Goal: Task Accomplishment & Management: Manage account settings

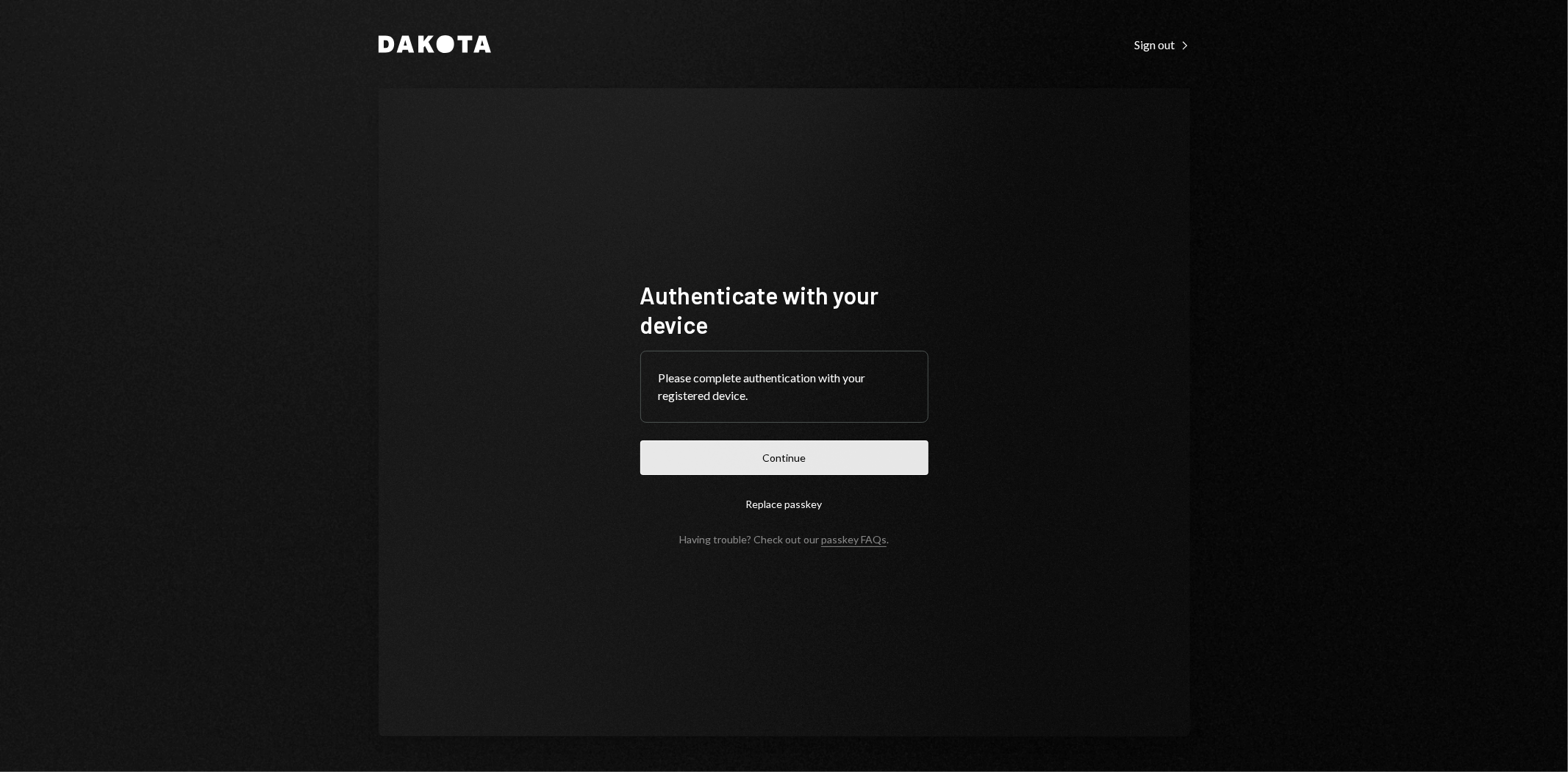
click at [760, 460] on button "Continue" at bounding box center [784, 457] width 288 height 34
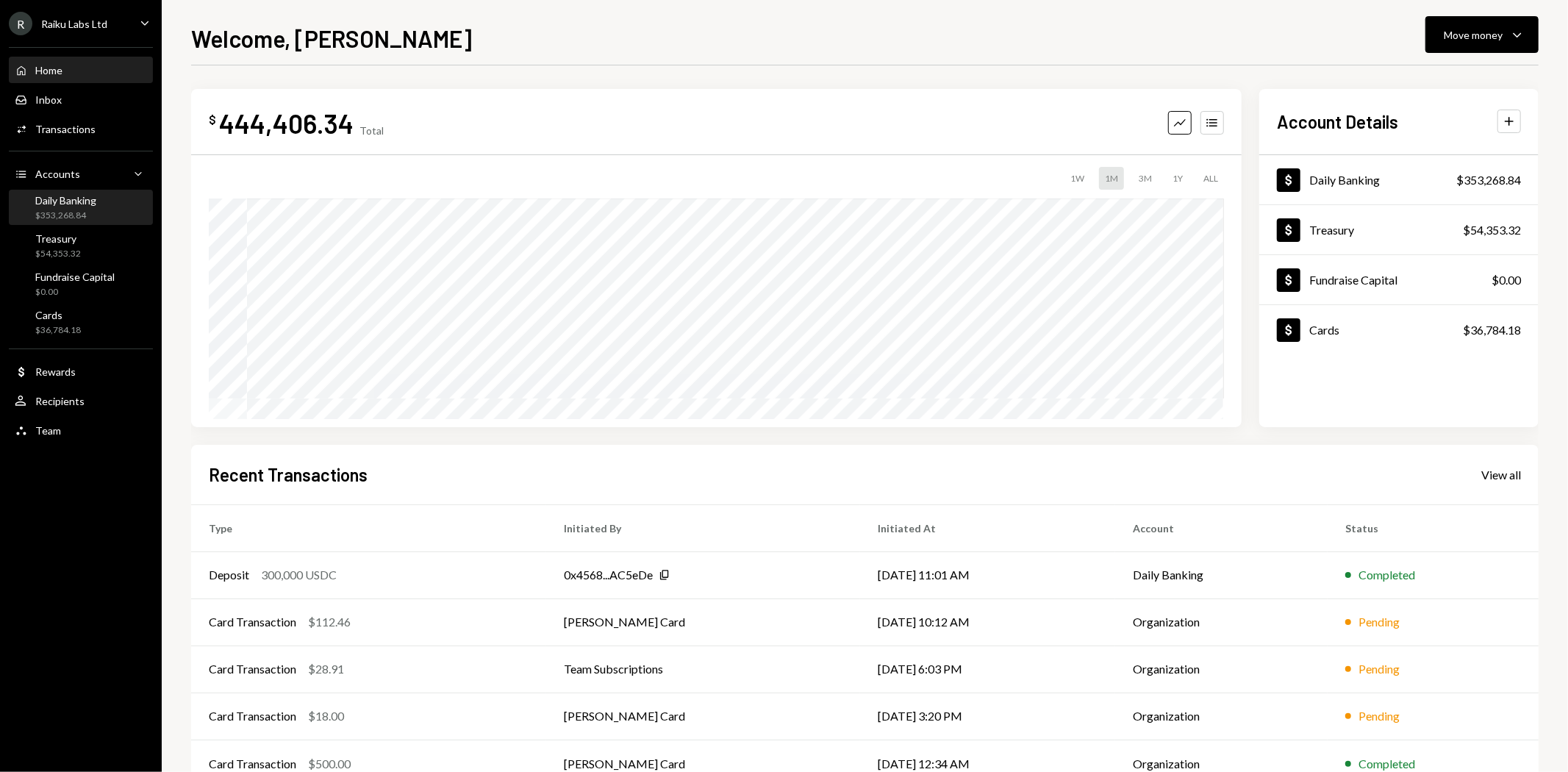
click at [49, 214] on div "$353,268.84" at bounding box center [65, 215] width 61 height 13
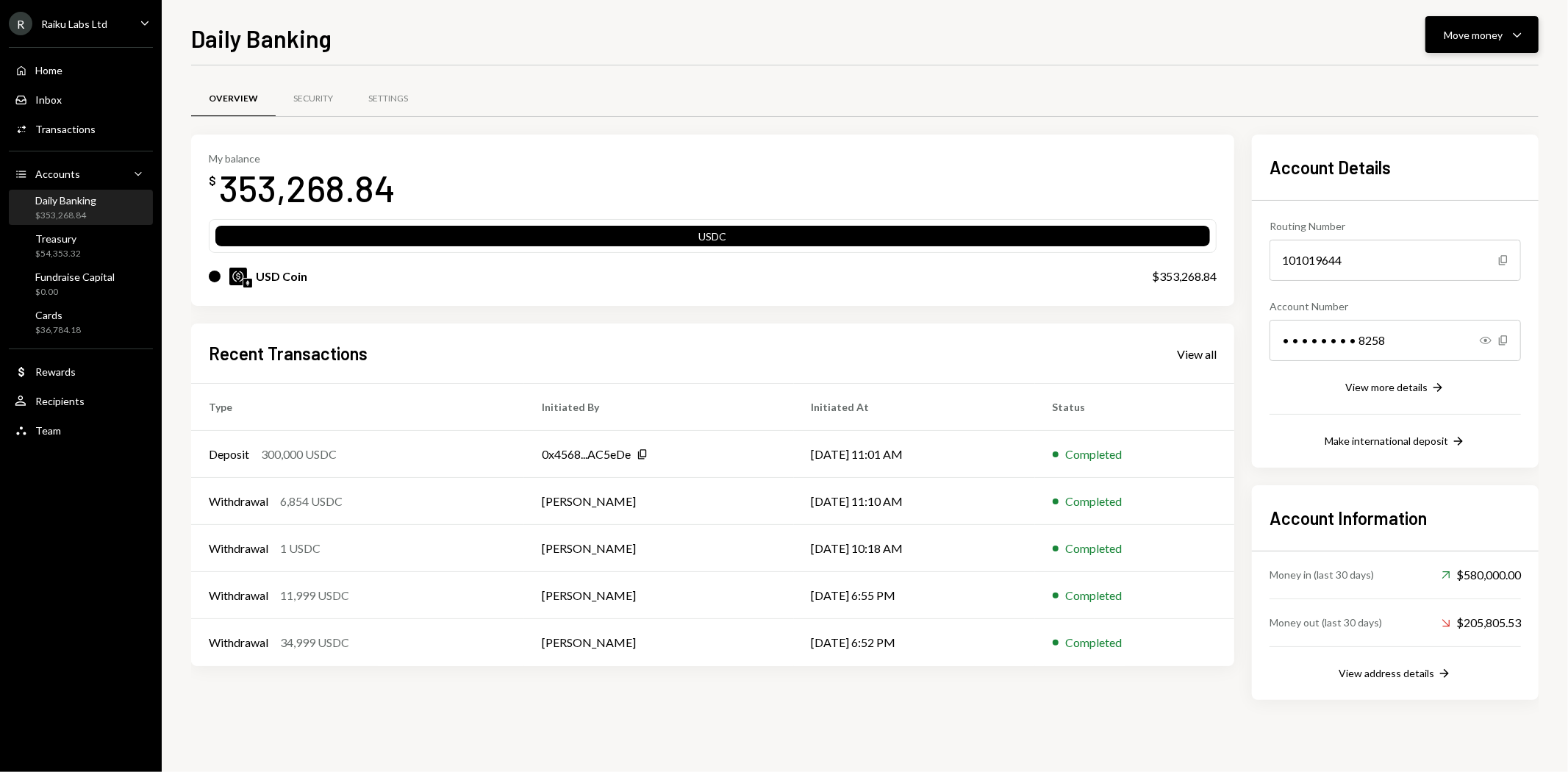
click at [1455, 31] on div "Move money" at bounding box center [1473, 35] width 58 height 16
click at [1438, 192] on div "Swap stablecoins" at bounding box center [1471, 190] width 108 height 16
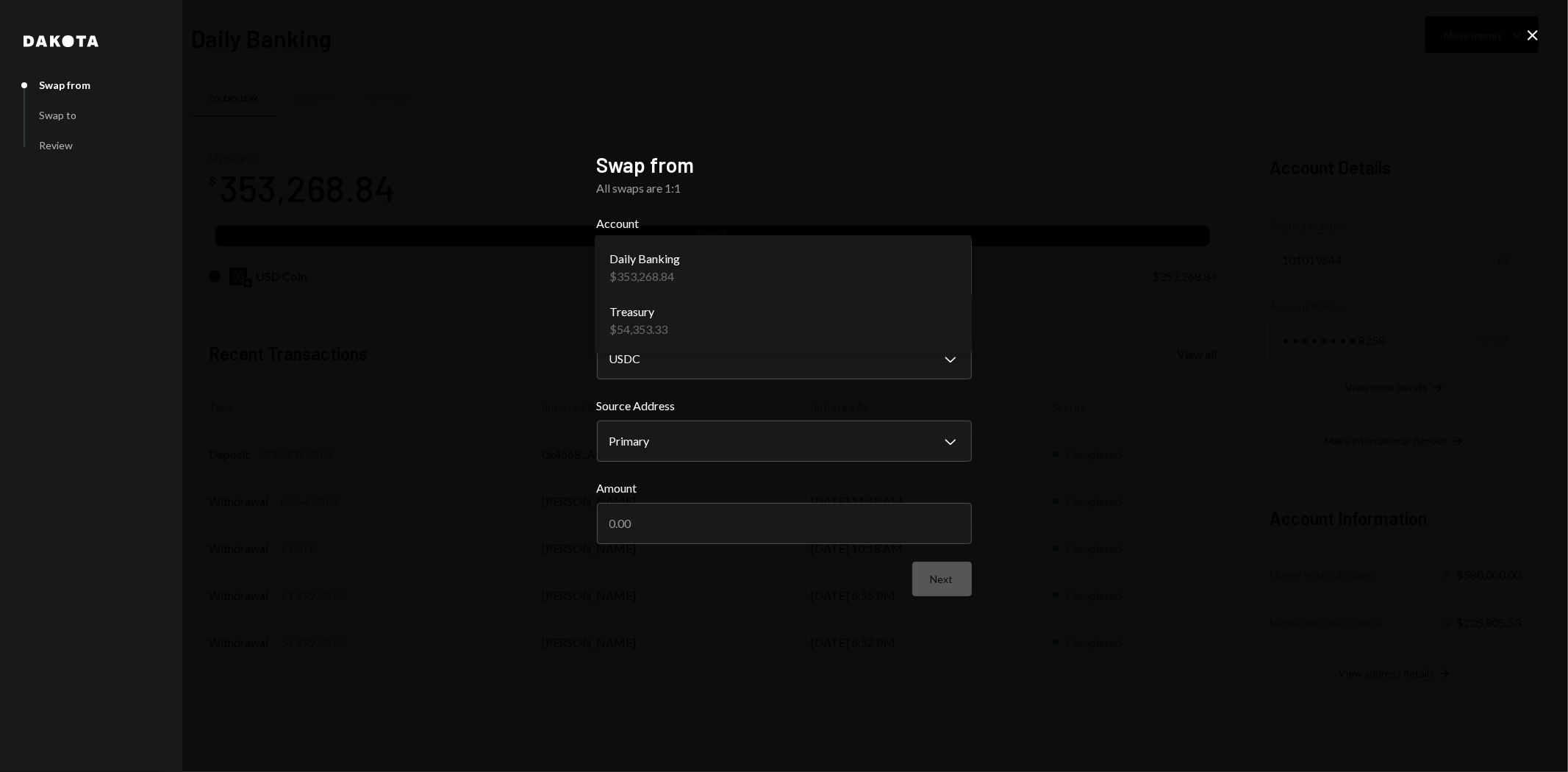
click at [900, 275] on body "R Raiku Labs Ltd Caret Down Home Home Inbox Inbox Activities Transactions Accou…" at bounding box center [784, 386] width 1568 height 772
click at [761, 520] on input "Amount" at bounding box center [784, 523] width 375 height 41
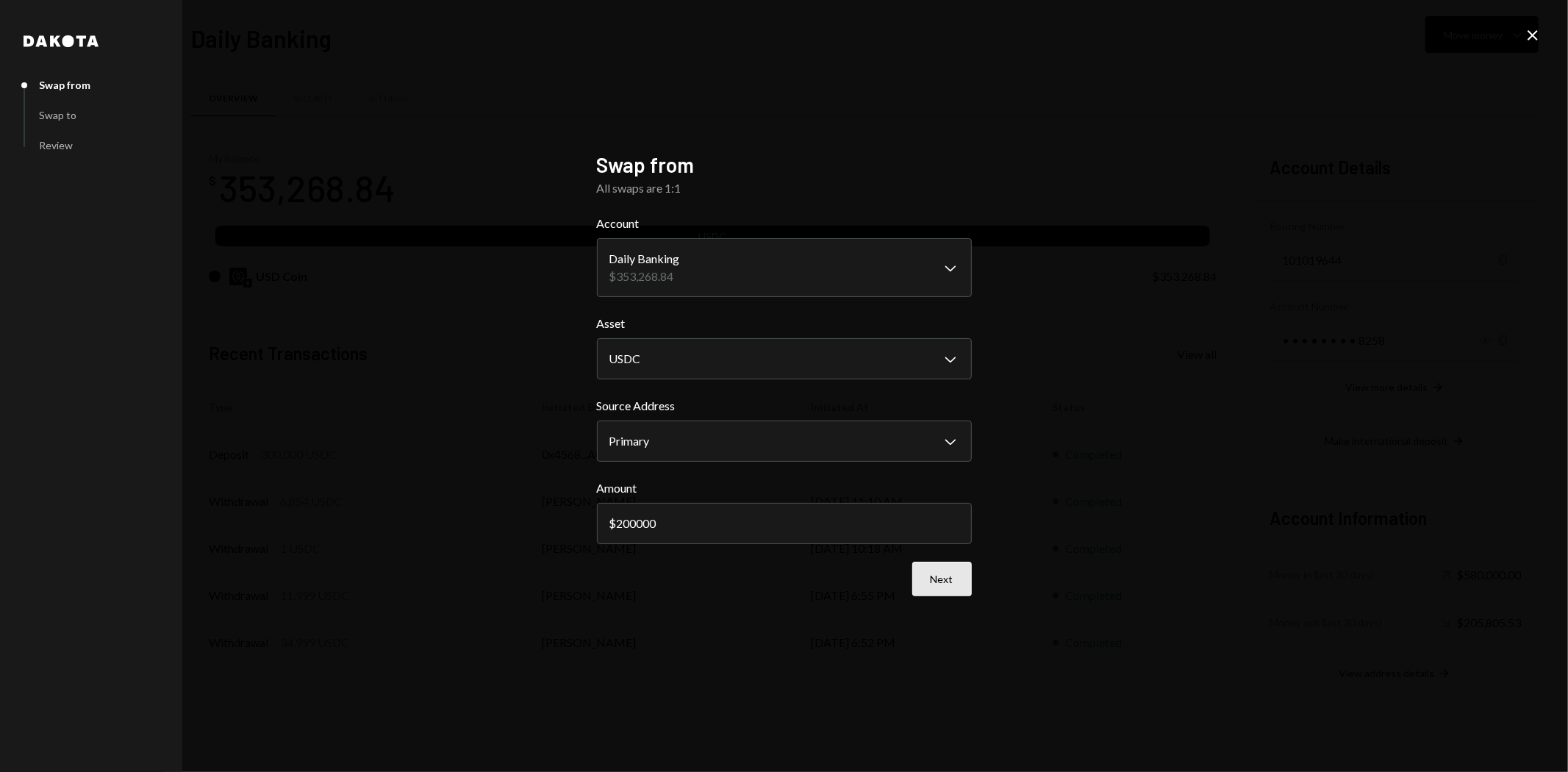
type input "200000"
click at [953, 579] on button "Next" at bounding box center [941, 578] width 59 height 34
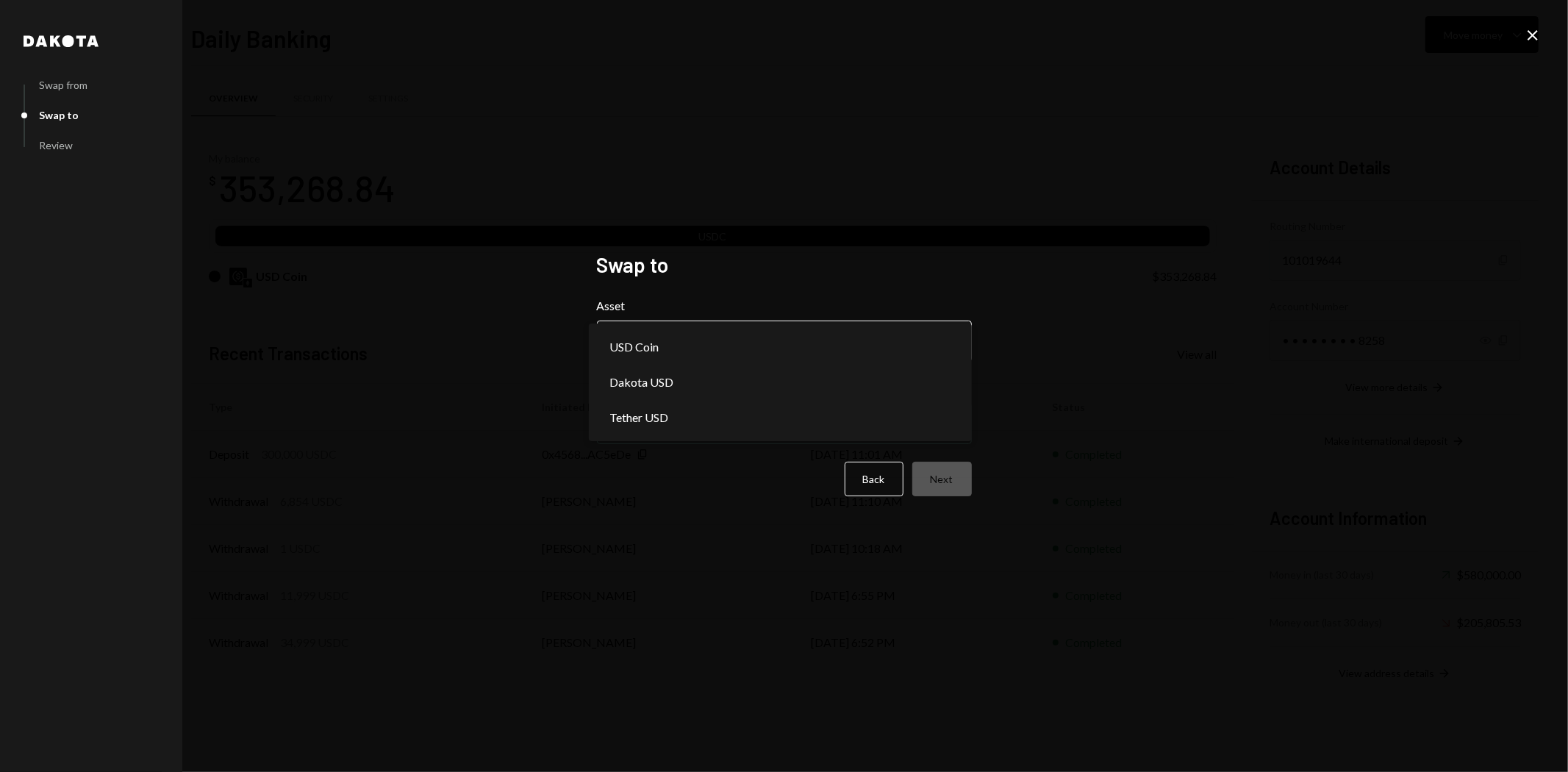
click at [814, 355] on body "R Raiku Labs Ltd Caret Down Home Home Inbox Inbox Activities Transactions Accou…" at bounding box center [784, 386] width 1568 height 772
select select "*****"
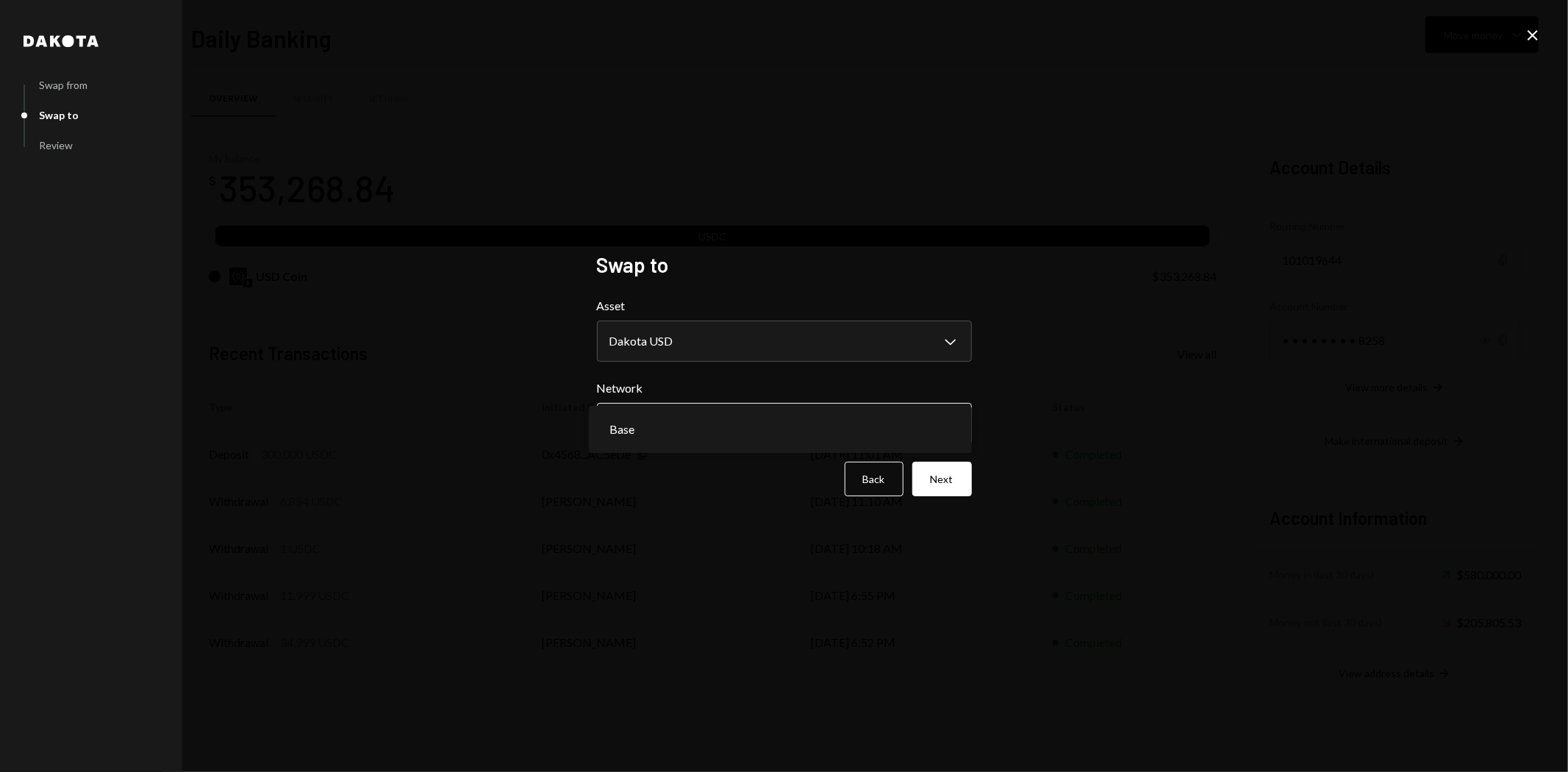
click at [915, 430] on body "R Raiku Labs Ltd Caret Down Home Home Inbox Inbox Activities Transactions Accou…" at bounding box center [784, 386] width 1568 height 772
click at [1067, 407] on div "**********" at bounding box center [784, 386] width 1568 height 772
click at [936, 423] on body "R Raiku Labs Ltd Caret Down Home Home Inbox Inbox Activities Transactions Accou…" at bounding box center [784, 386] width 1568 height 772
click at [1018, 423] on div "**********" at bounding box center [784, 386] width 1568 height 772
click at [1536, 41] on icon "Close" at bounding box center [1532, 35] width 18 height 18
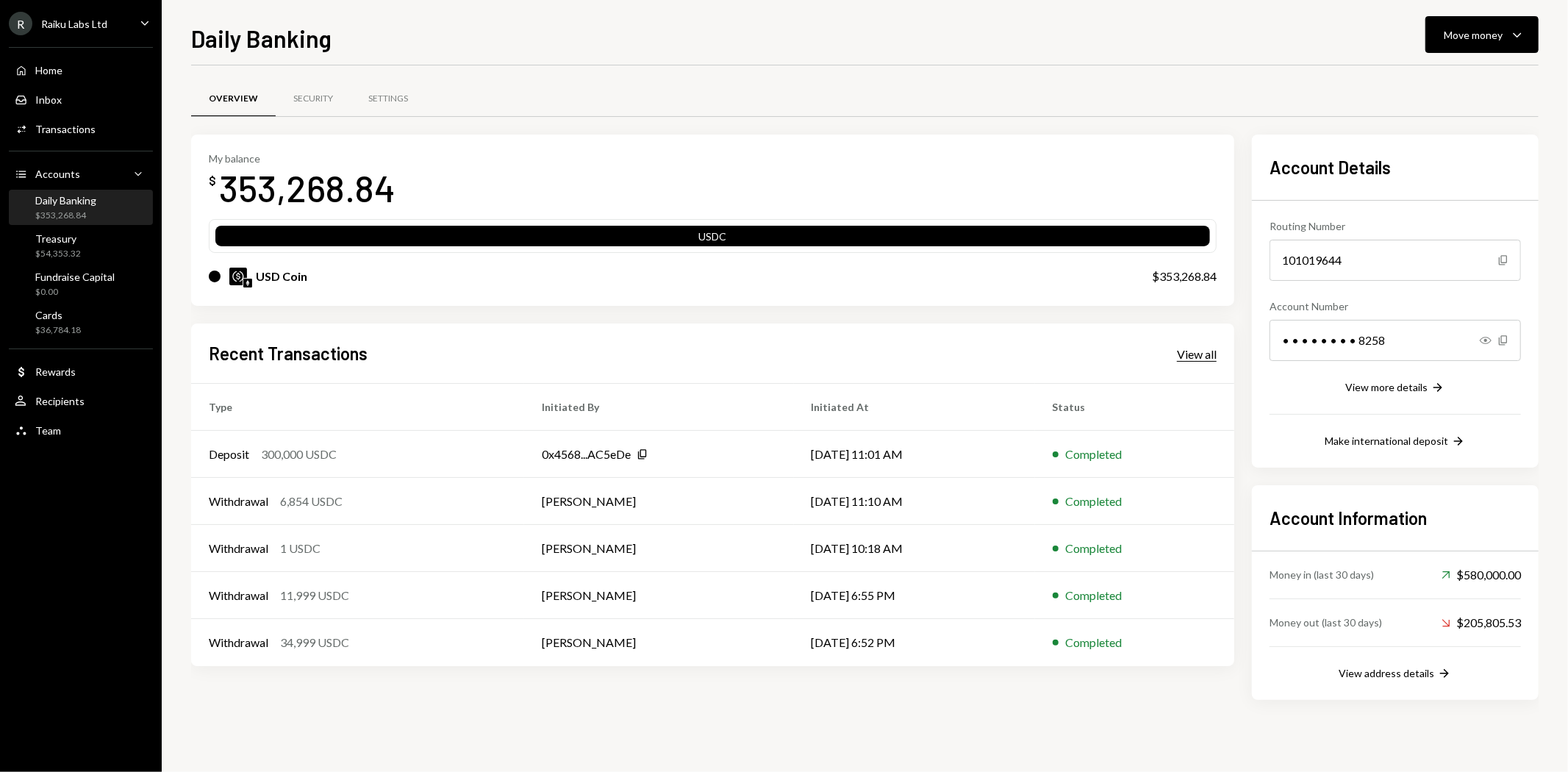
click at [1202, 351] on div "View all" at bounding box center [1197, 355] width 40 height 15
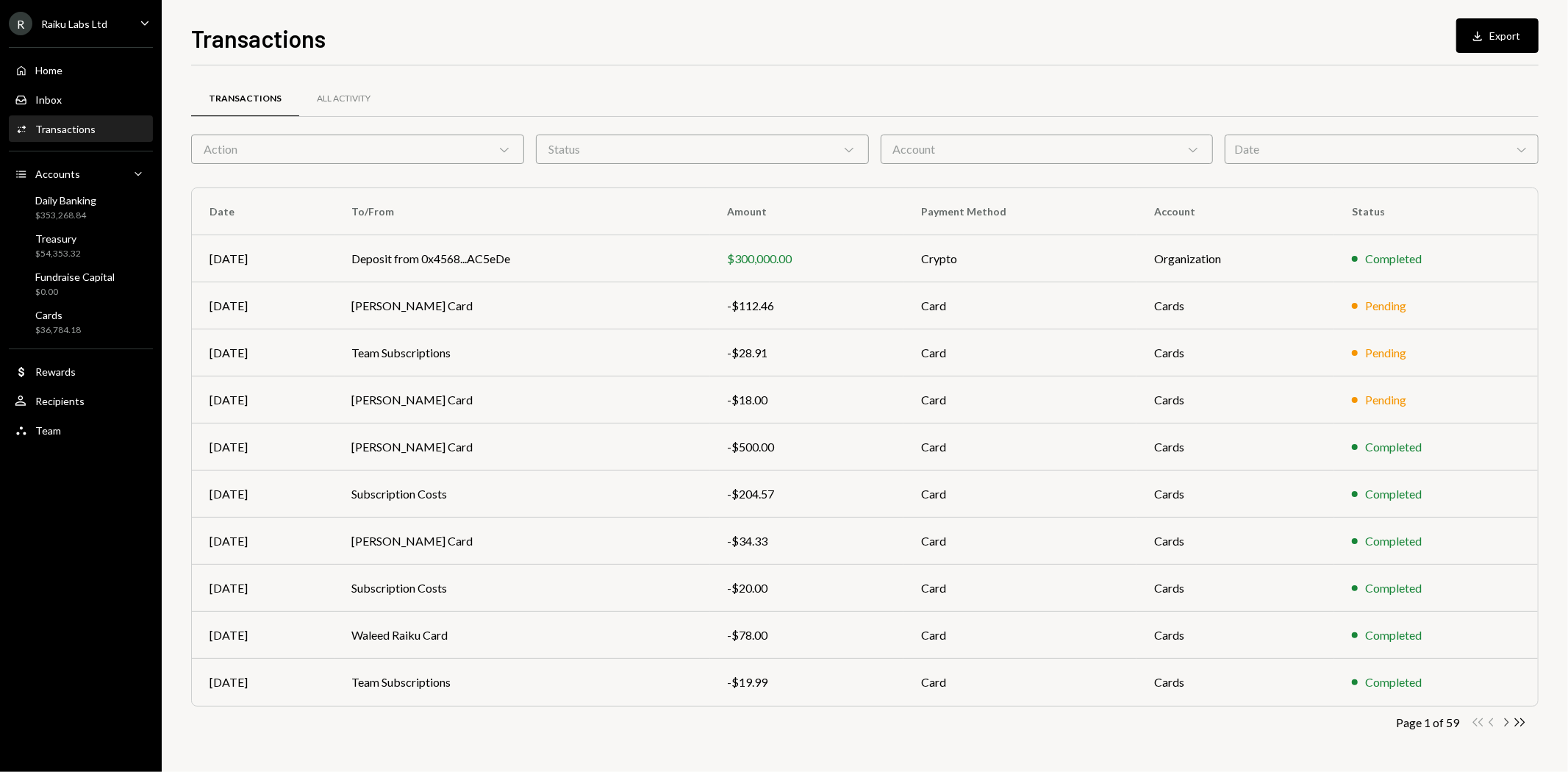
click at [1510, 720] on icon "Chevron Right" at bounding box center [1505, 722] width 14 height 14
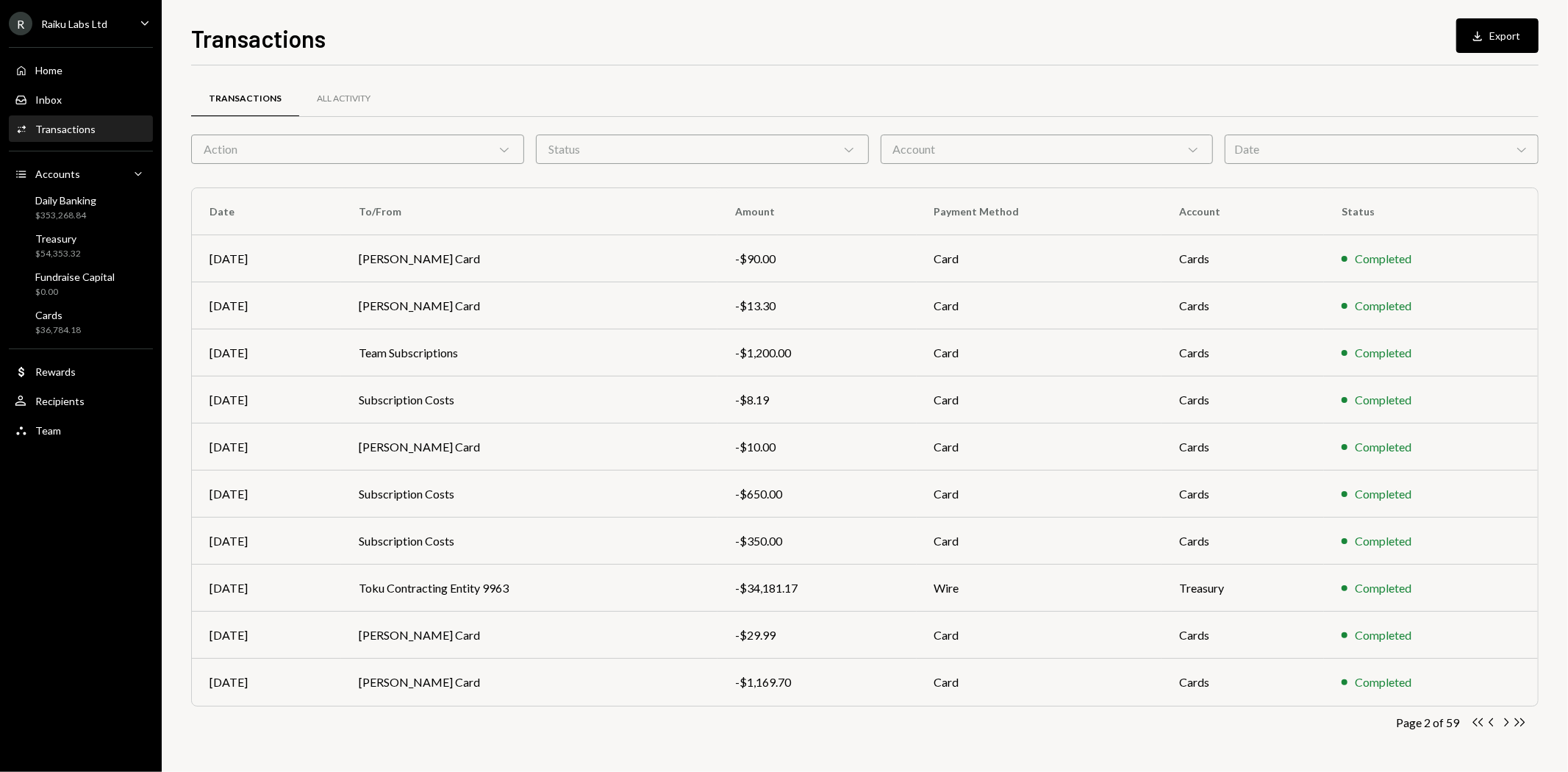
click at [1510, 720] on icon "Chevron Right" at bounding box center [1505, 722] width 14 height 14
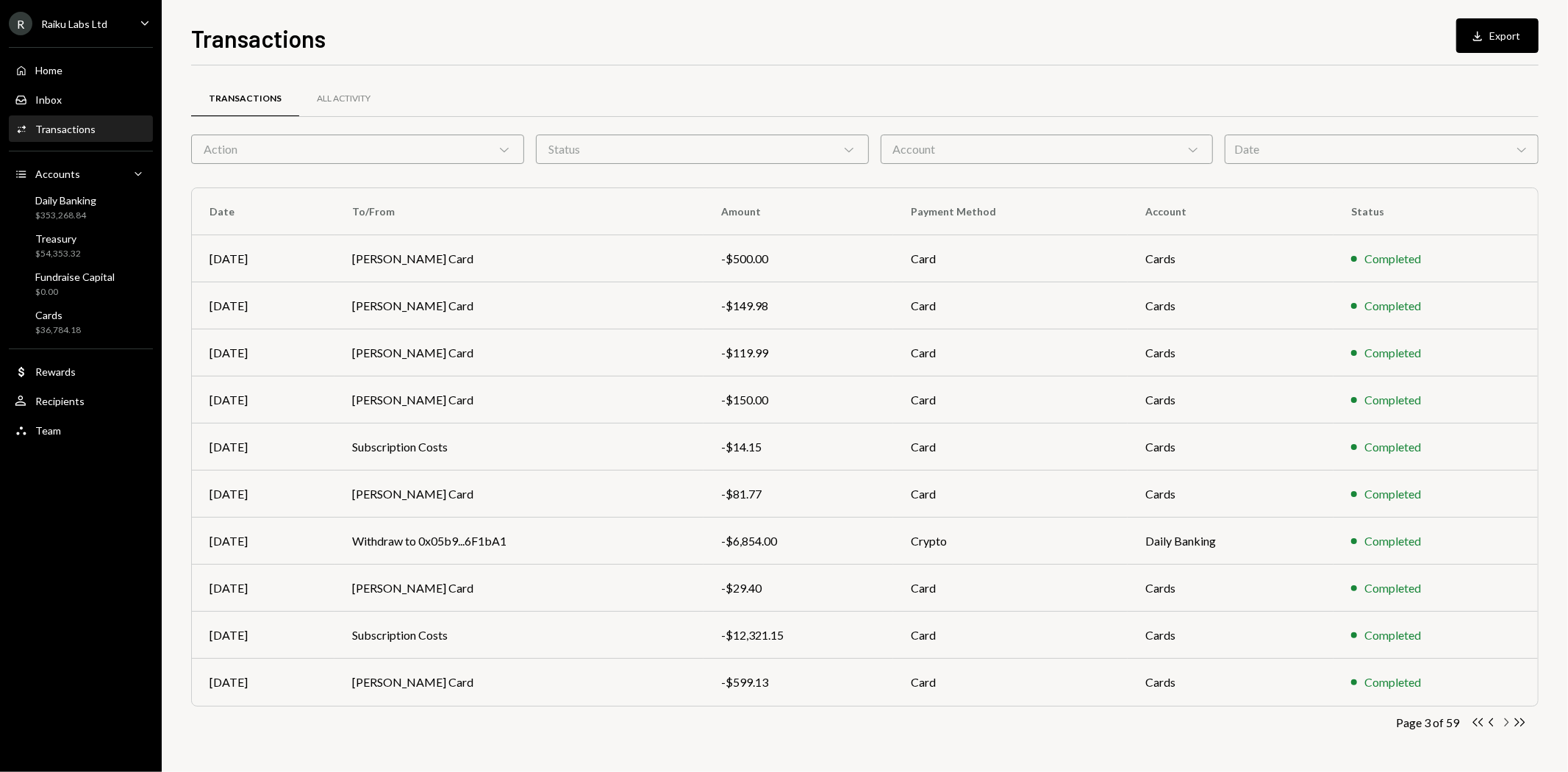
click at [1510, 720] on icon "Chevron Right" at bounding box center [1505, 722] width 14 height 14
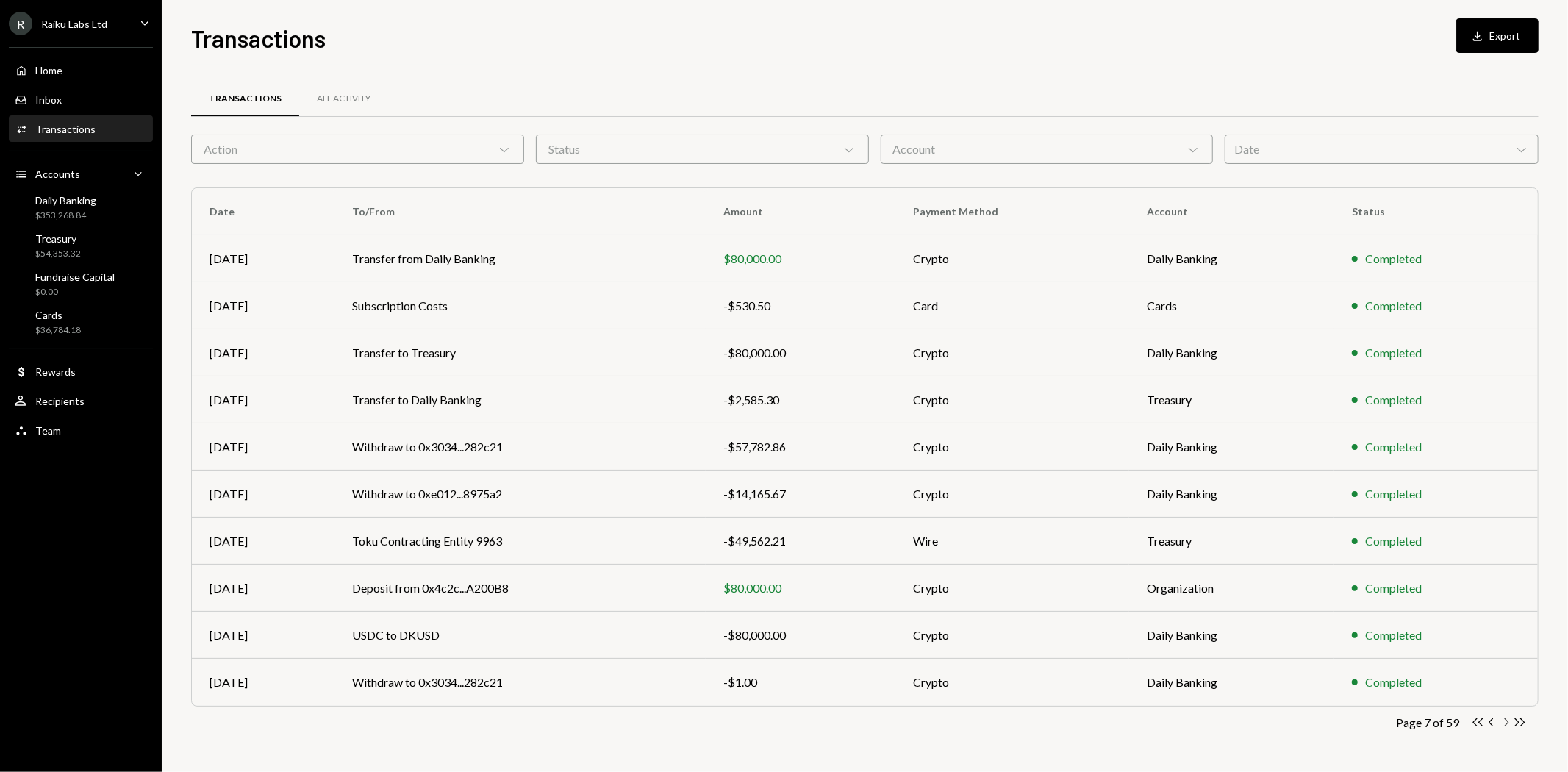
click at [1510, 720] on icon "Chevron Right" at bounding box center [1505, 722] width 14 height 14
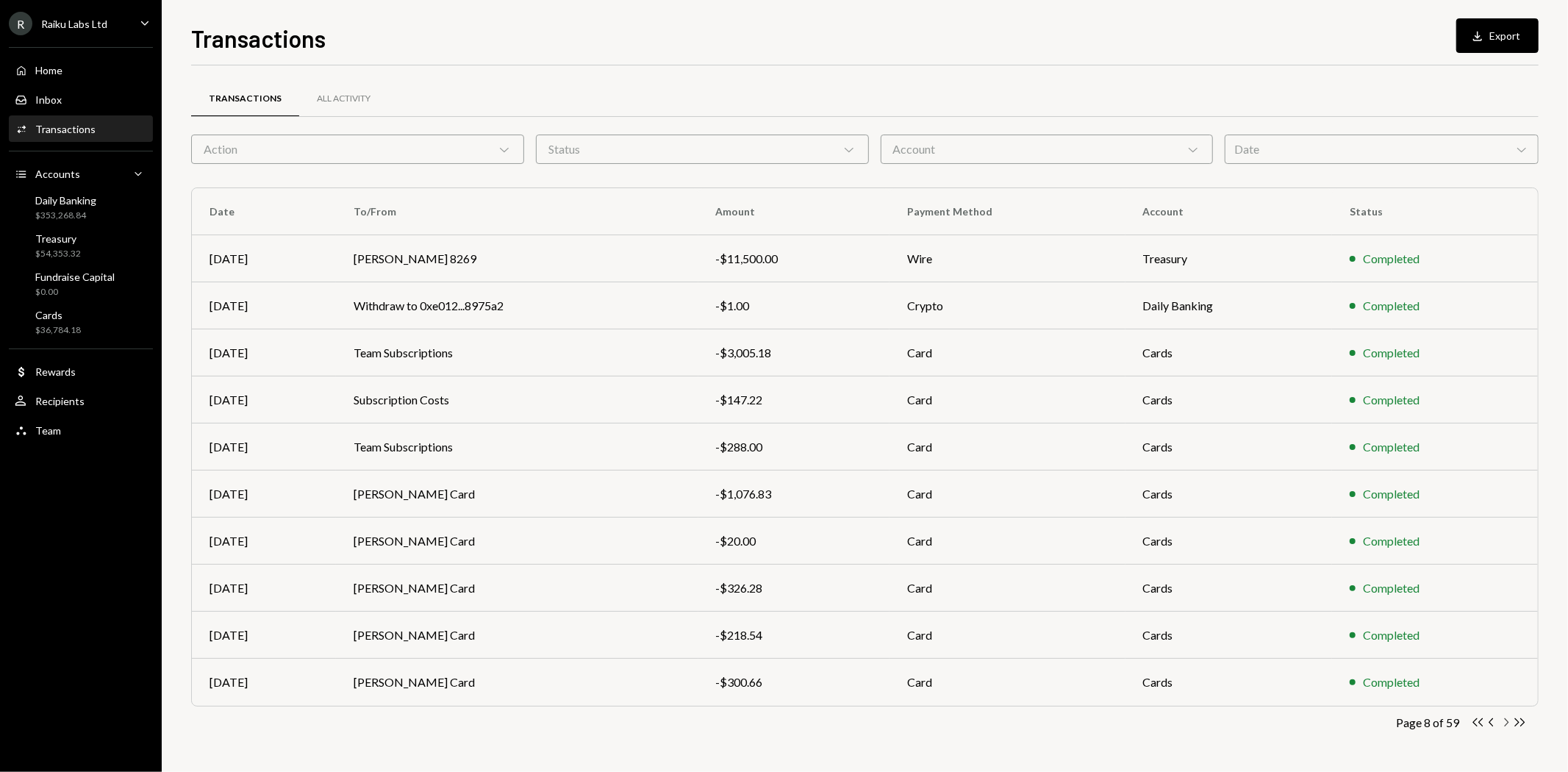
click at [1510, 720] on icon "Chevron Right" at bounding box center [1505, 722] width 14 height 14
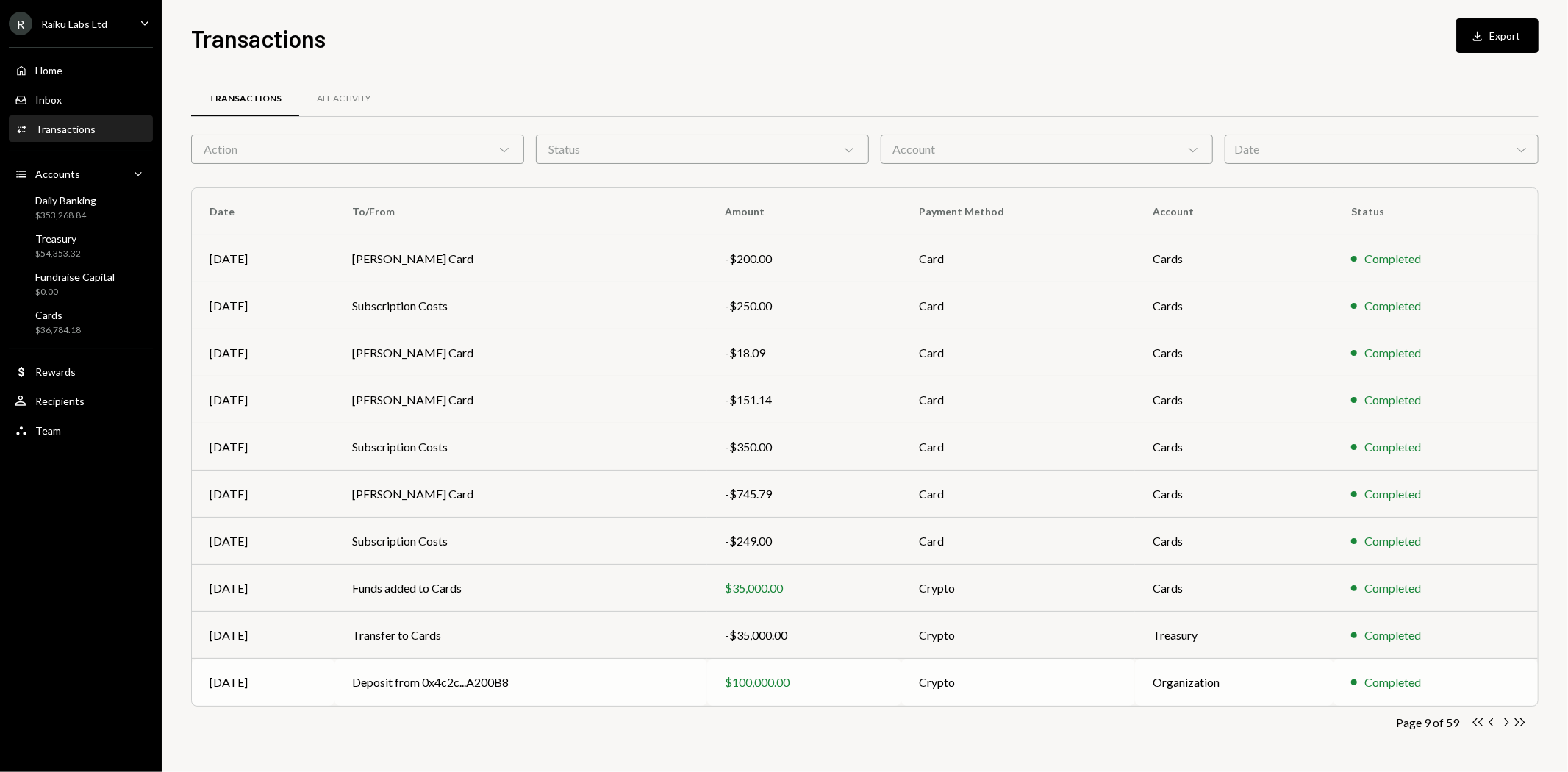
click at [501, 680] on td "Deposit from 0x4c2c...A200B8" at bounding box center [521, 682] width 373 height 47
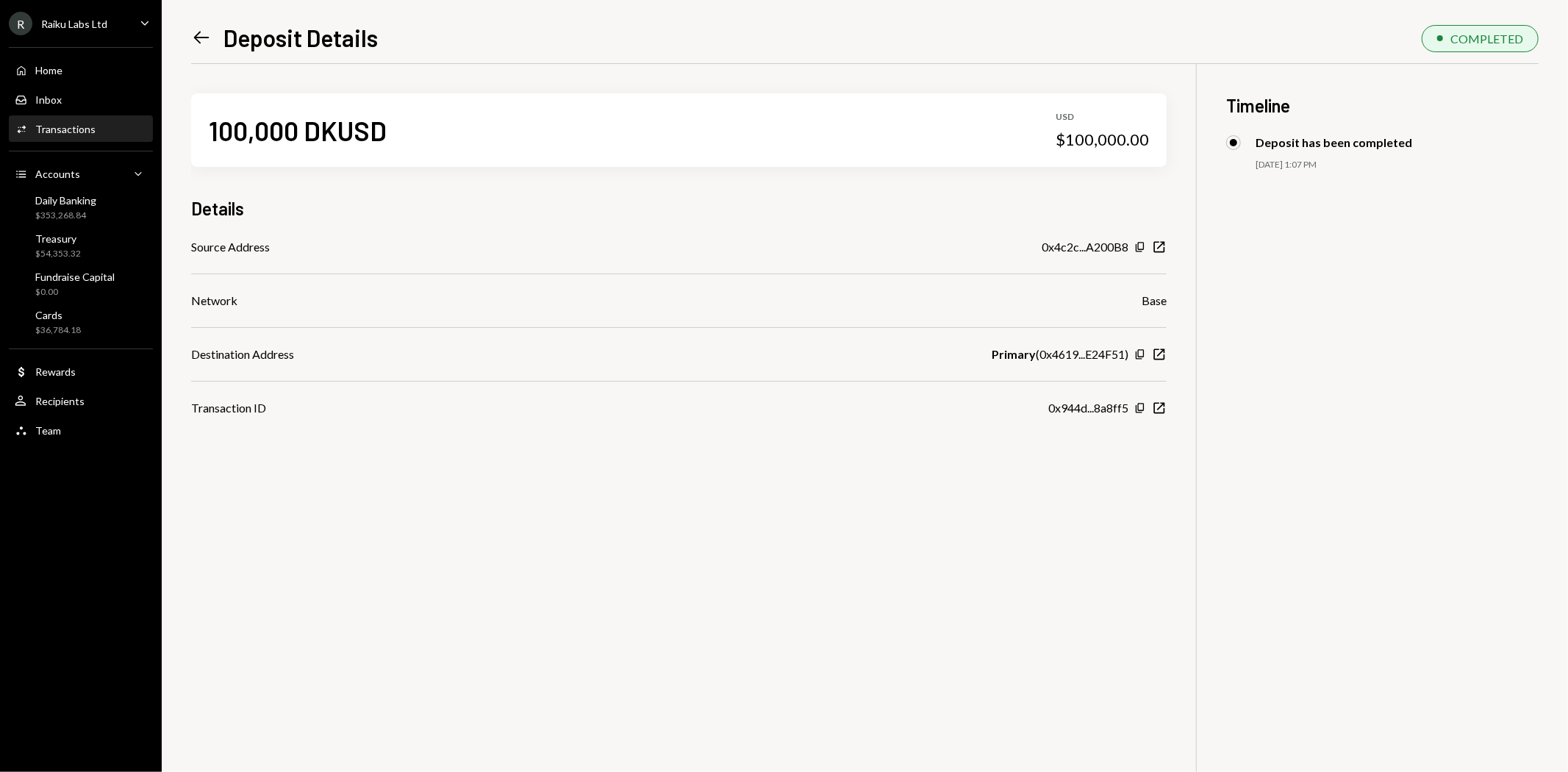
click at [215, 33] on div "Left Arrow Deposit Details" at bounding box center [285, 37] width 187 height 29
click at [197, 34] on icon at bounding box center [202, 38] width 16 height 13
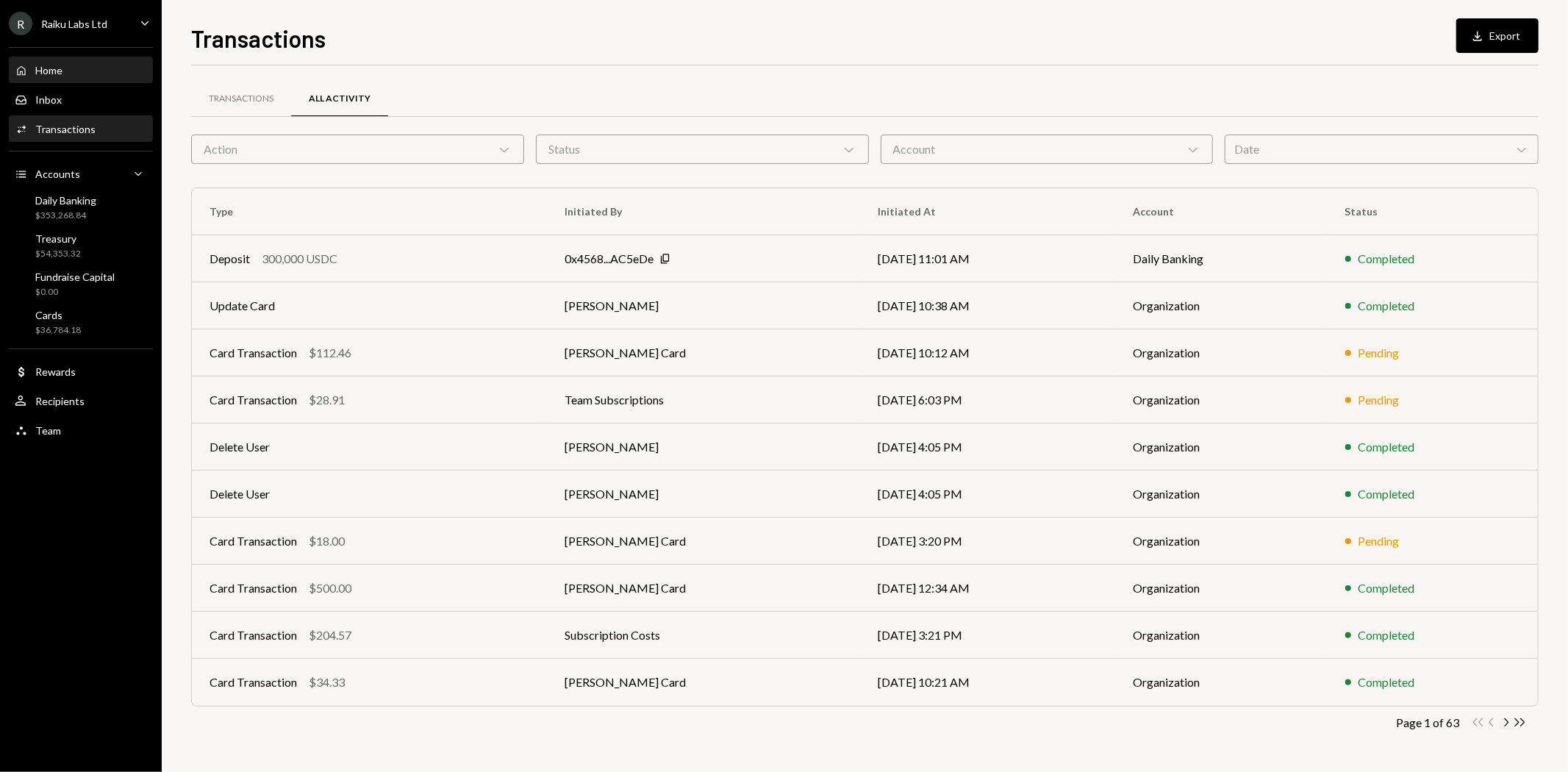
click at [66, 69] on div "Home Home" at bounding box center [81, 71] width 133 height 13
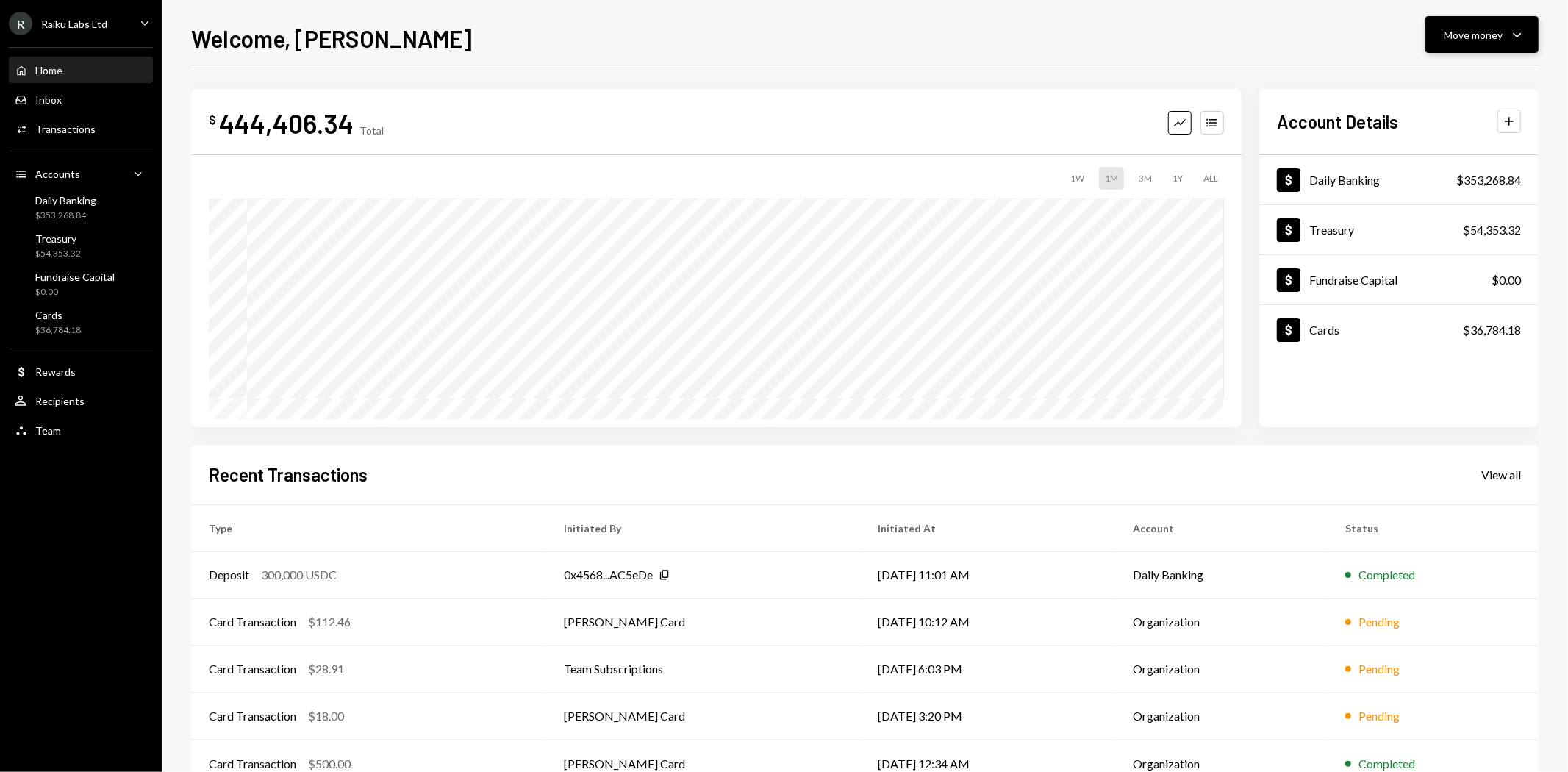
click at [1456, 28] on div "Move money" at bounding box center [1473, 35] width 58 height 16
click at [1424, 192] on div "Swap stablecoins" at bounding box center [1471, 190] width 108 height 16
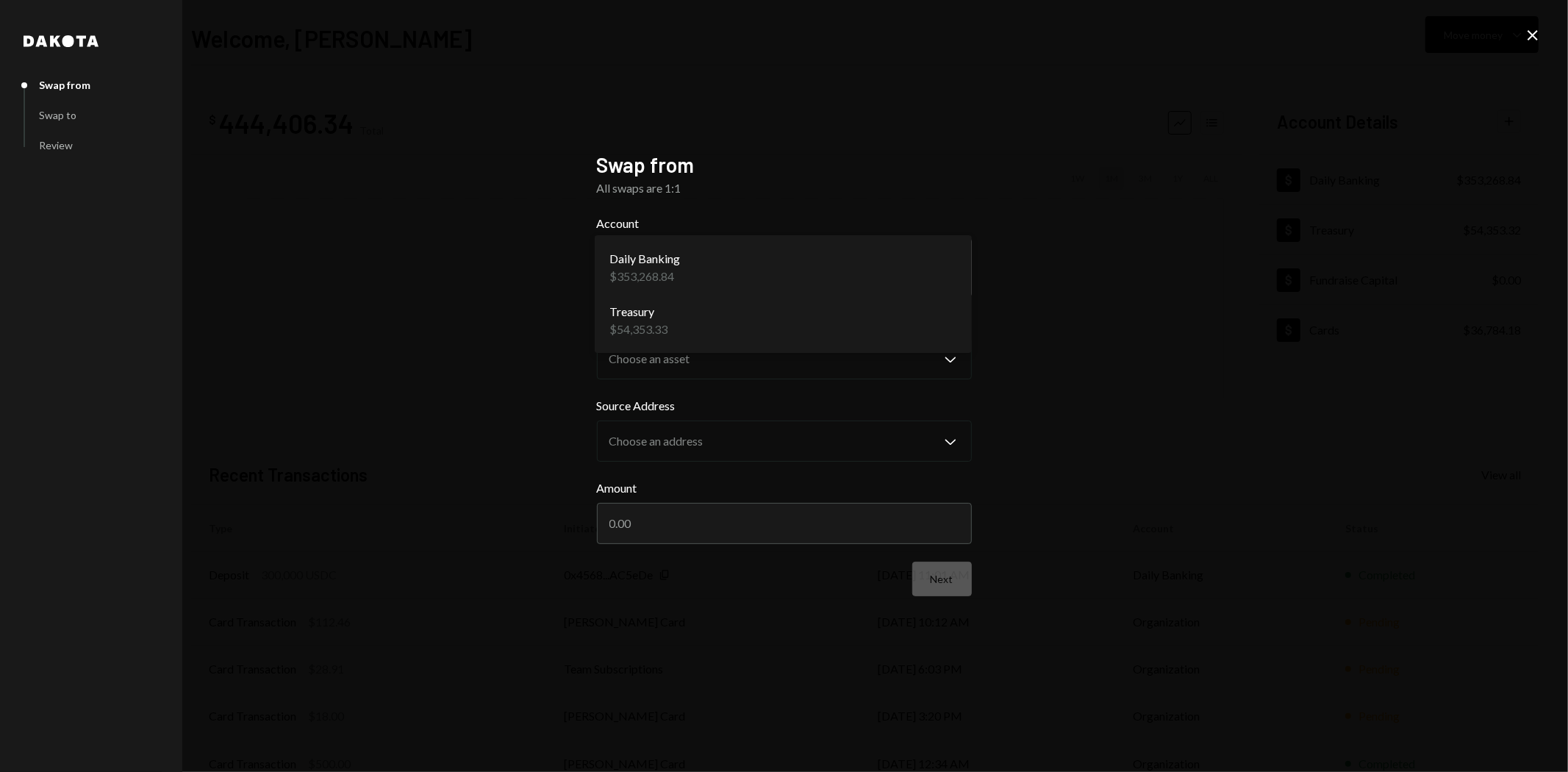
click at [855, 275] on body "R Raiku Labs Ltd Caret Down Home Home Inbox Inbox Activities Transactions Accou…" at bounding box center [784, 386] width 1568 height 772
select select "**********"
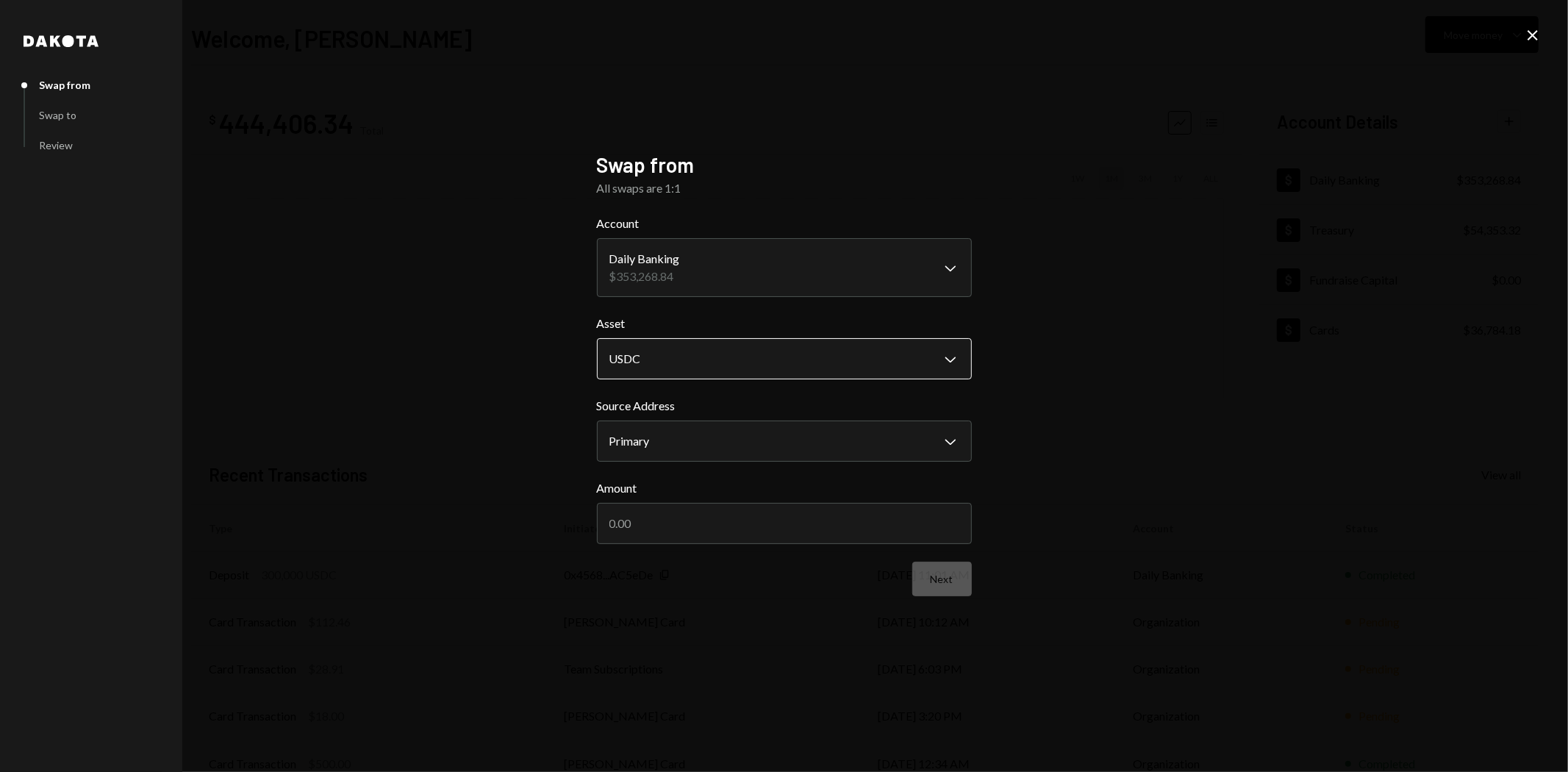
click at [653, 368] on body "R Raiku Labs Ltd Caret Down Home Home Inbox Inbox Activities Transactions Accou…" at bounding box center [784, 386] width 1568 height 772
click at [660, 442] on body "R Raiku Labs Ltd Caret Down Home Home Inbox Inbox Activities Transactions Accou…" at bounding box center [784, 386] width 1568 height 772
click at [689, 512] on input "Amount" at bounding box center [784, 523] width 375 height 41
type input "200000"
click at [950, 586] on button "Next" at bounding box center [941, 578] width 59 height 34
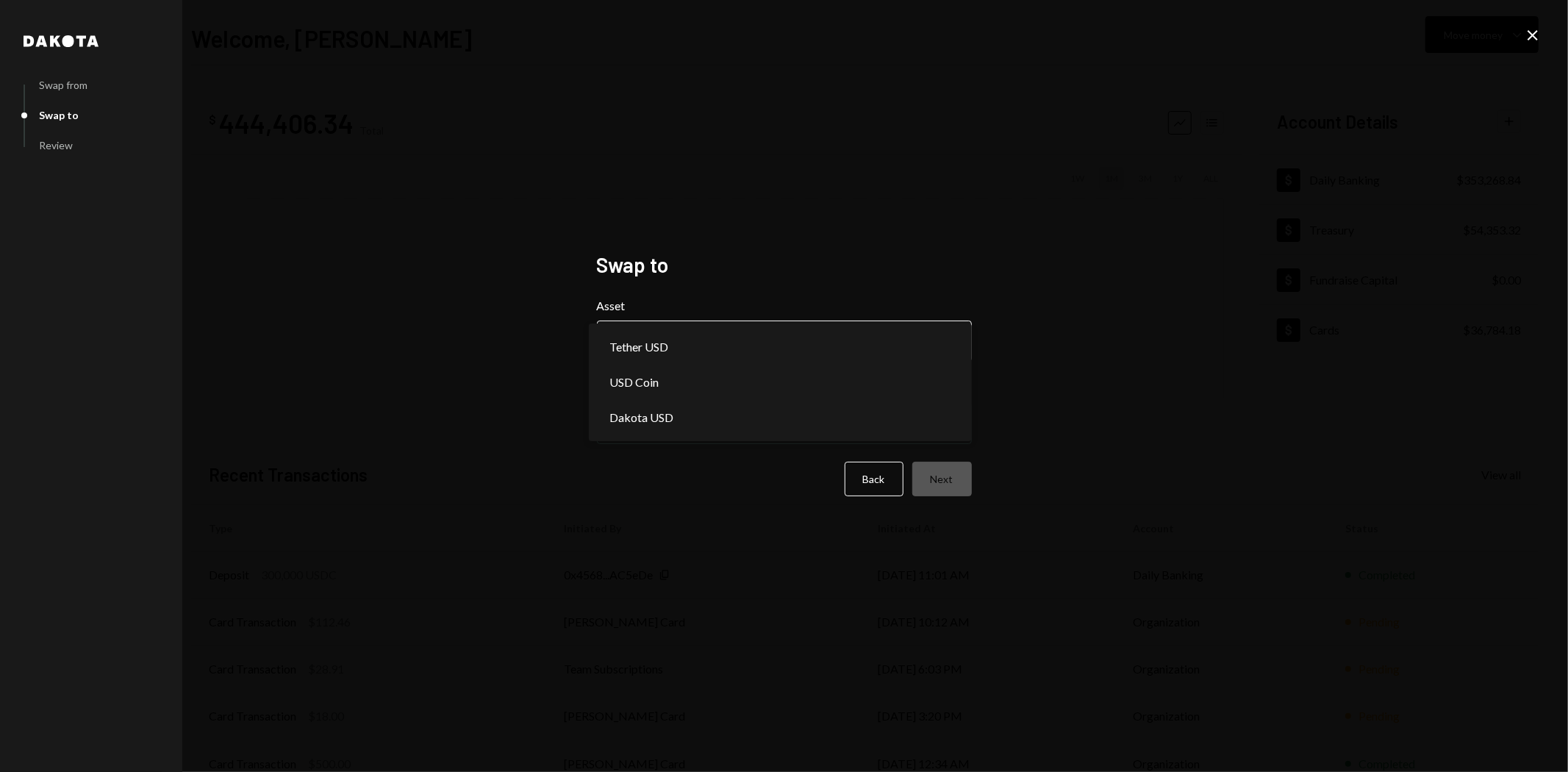
click at [760, 331] on body "R Raiku Labs Ltd Caret Down Home Home Inbox Inbox Activities Transactions Accou…" at bounding box center [784, 386] width 1568 height 772
select select "*****"
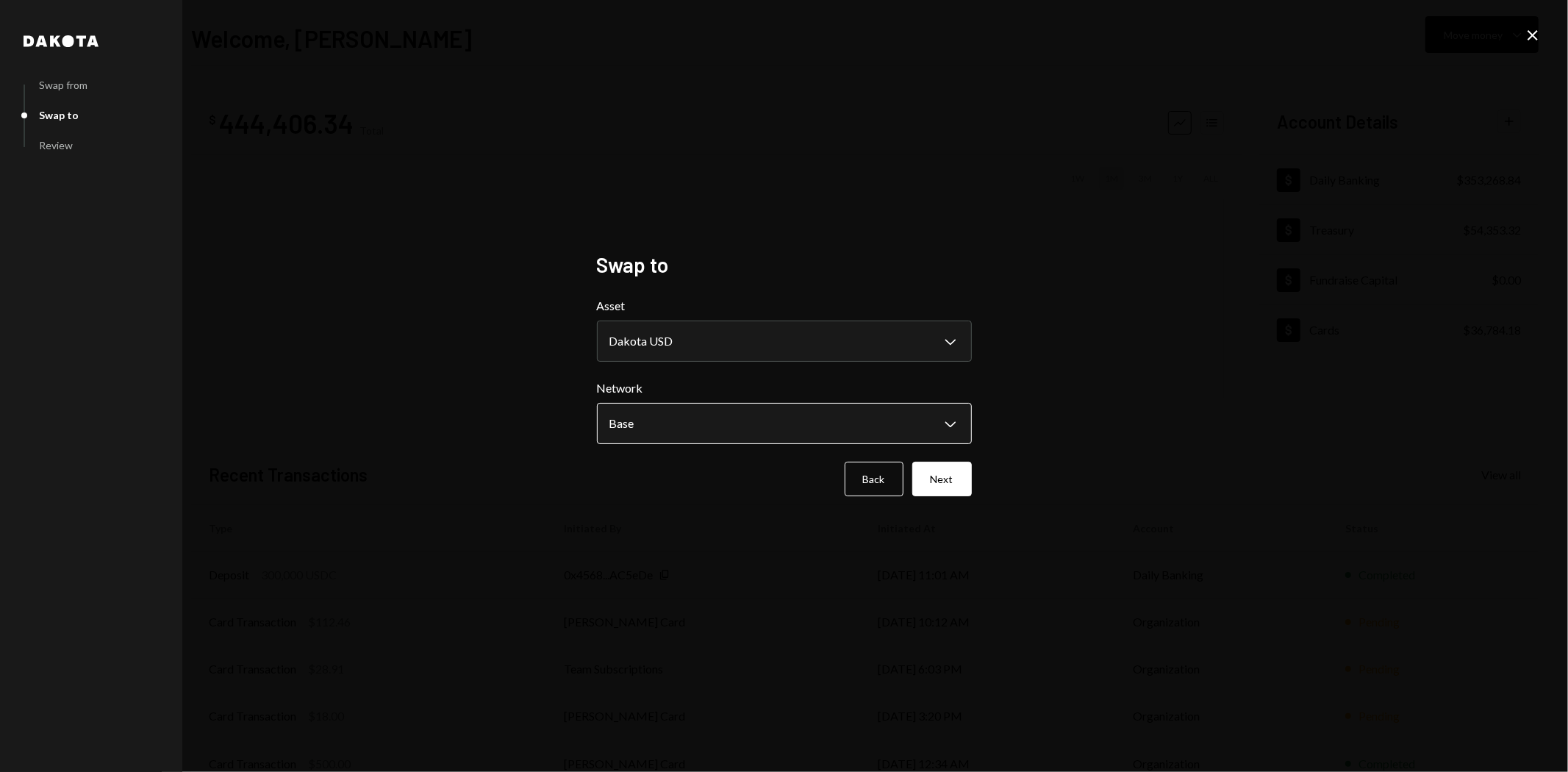
click at [749, 410] on body "R Raiku Labs Ltd Caret Down Home Home Inbox Inbox Activities Transactions Accou…" at bounding box center [784, 386] width 1568 height 772
click at [1116, 346] on div "**********" at bounding box center [784, 386] width 1568 height 772
click at [945, 483] on button "Next" at bounding box center [941, 478] width 59 height 34
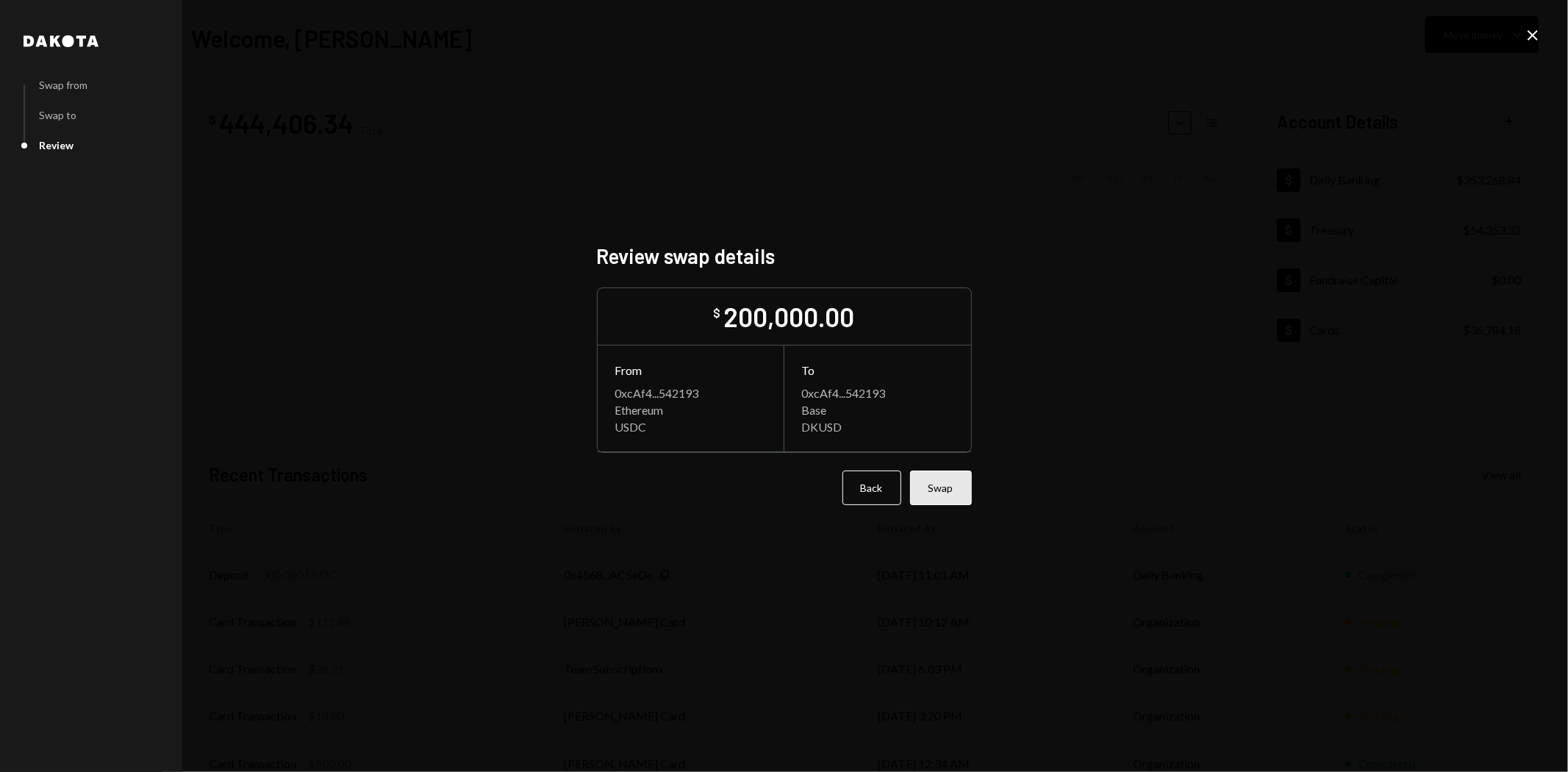
click at [944, 492] on button "Swap" at bounding box center [941, 487] width 62 height 34
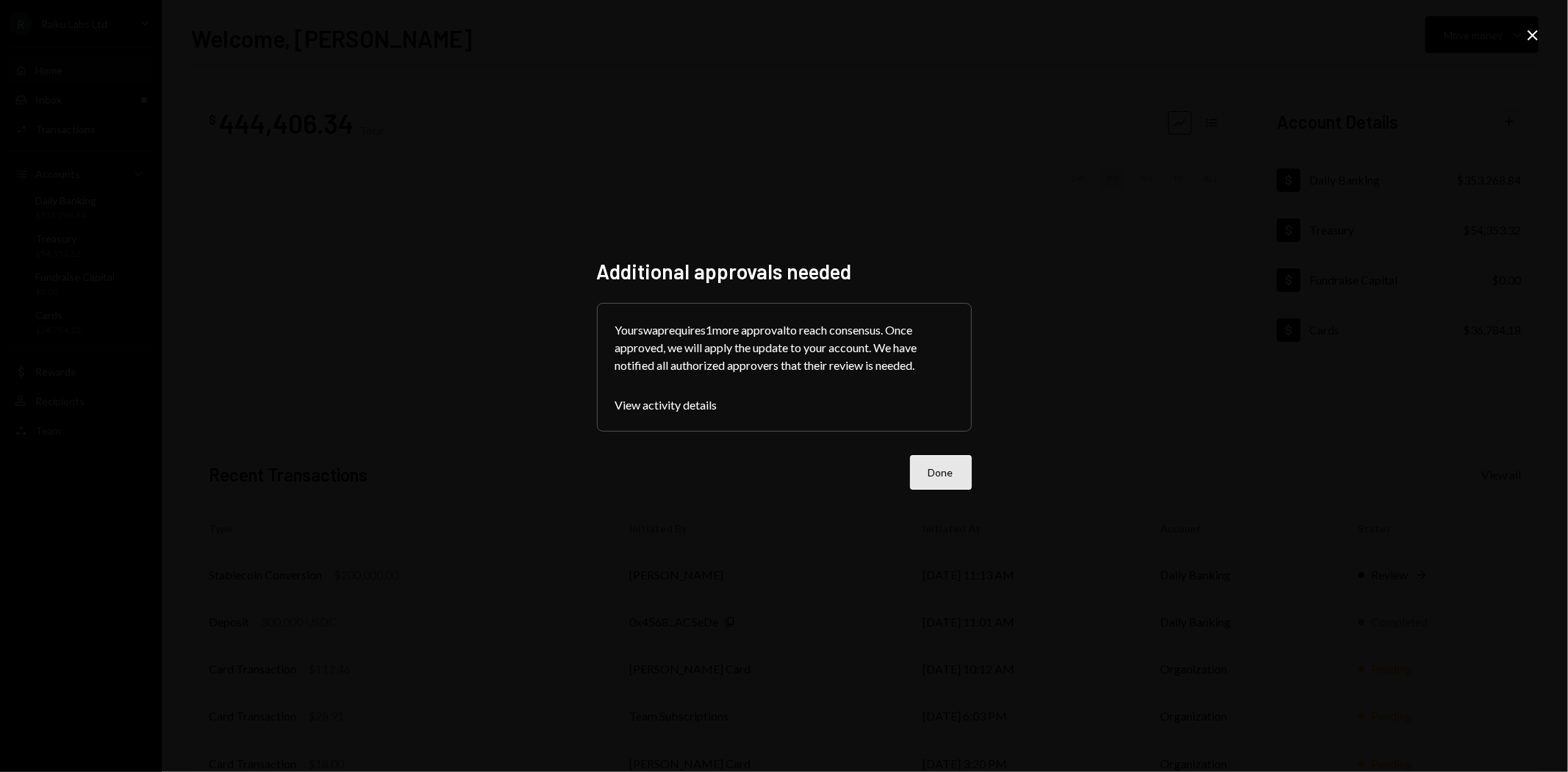
click at [940, 471] on button "Done" at bounding box center [941, 472] width 62 height 34
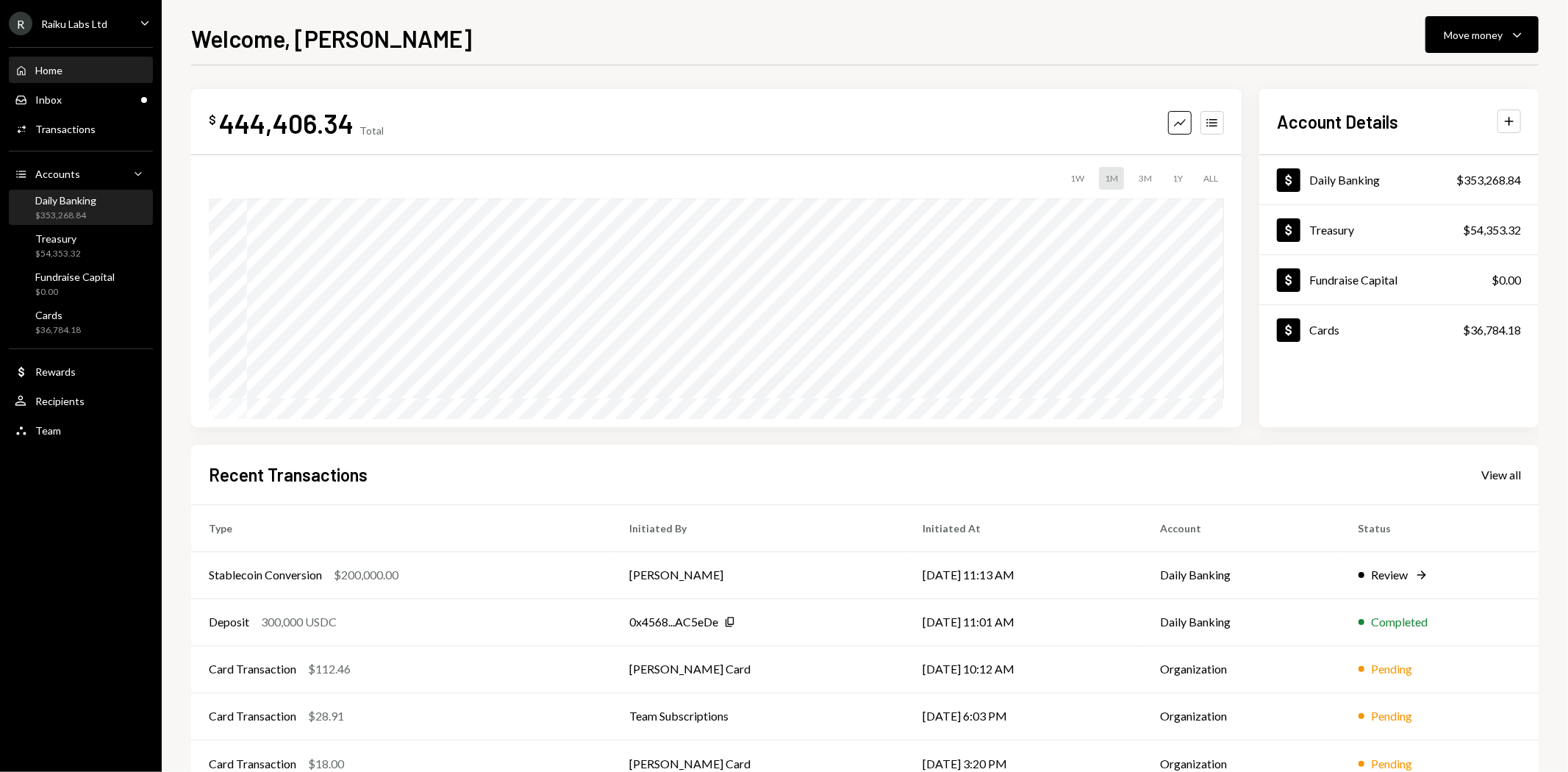
click at [64, 211] on div "$353,268.84" at bounding box center [65, 215] width 61 height 13
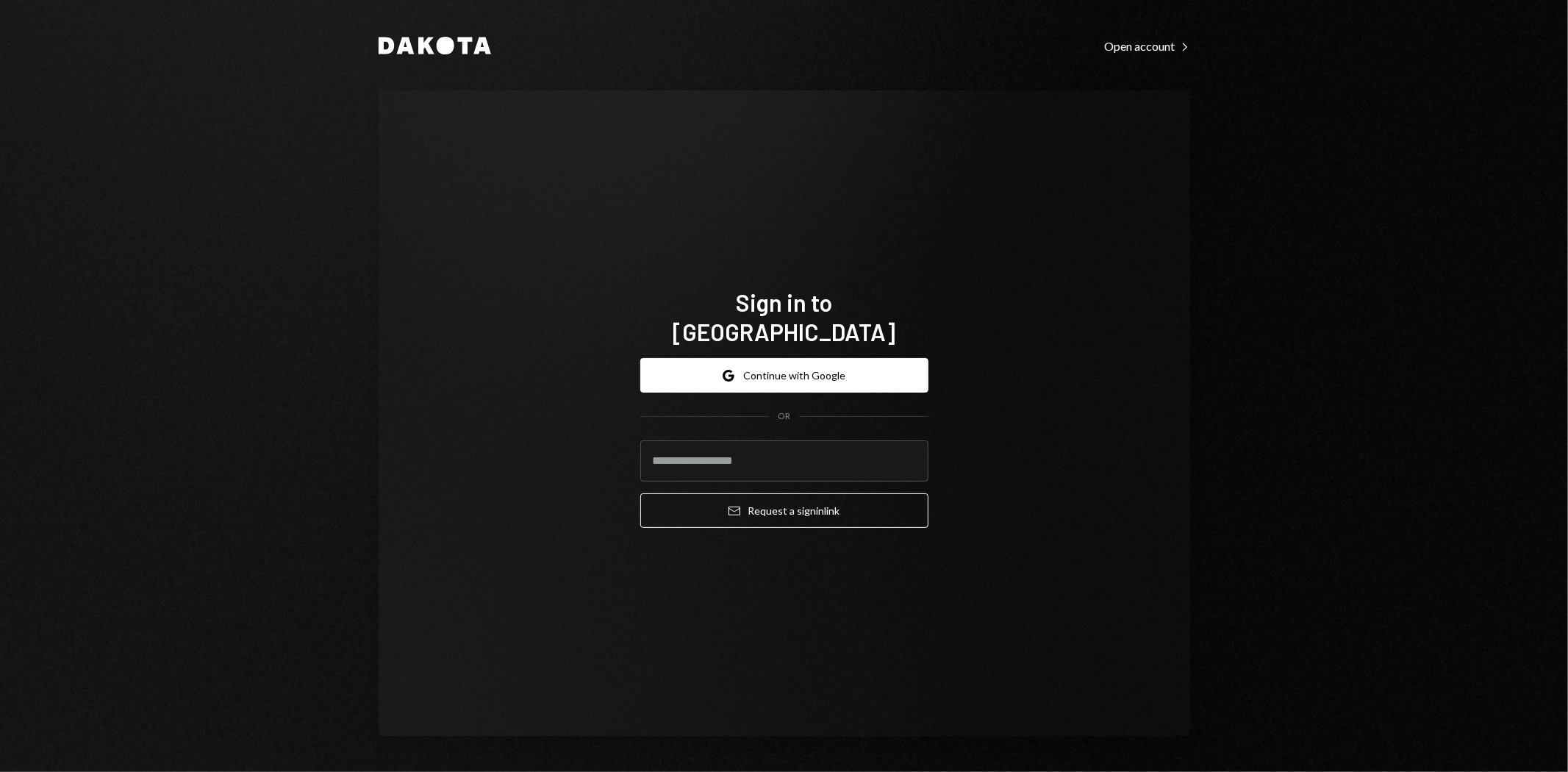
type input "**********"
click at [814, 509] on button "Email Request a sign in link" at bounding box center [784, 510] width 288 height 34
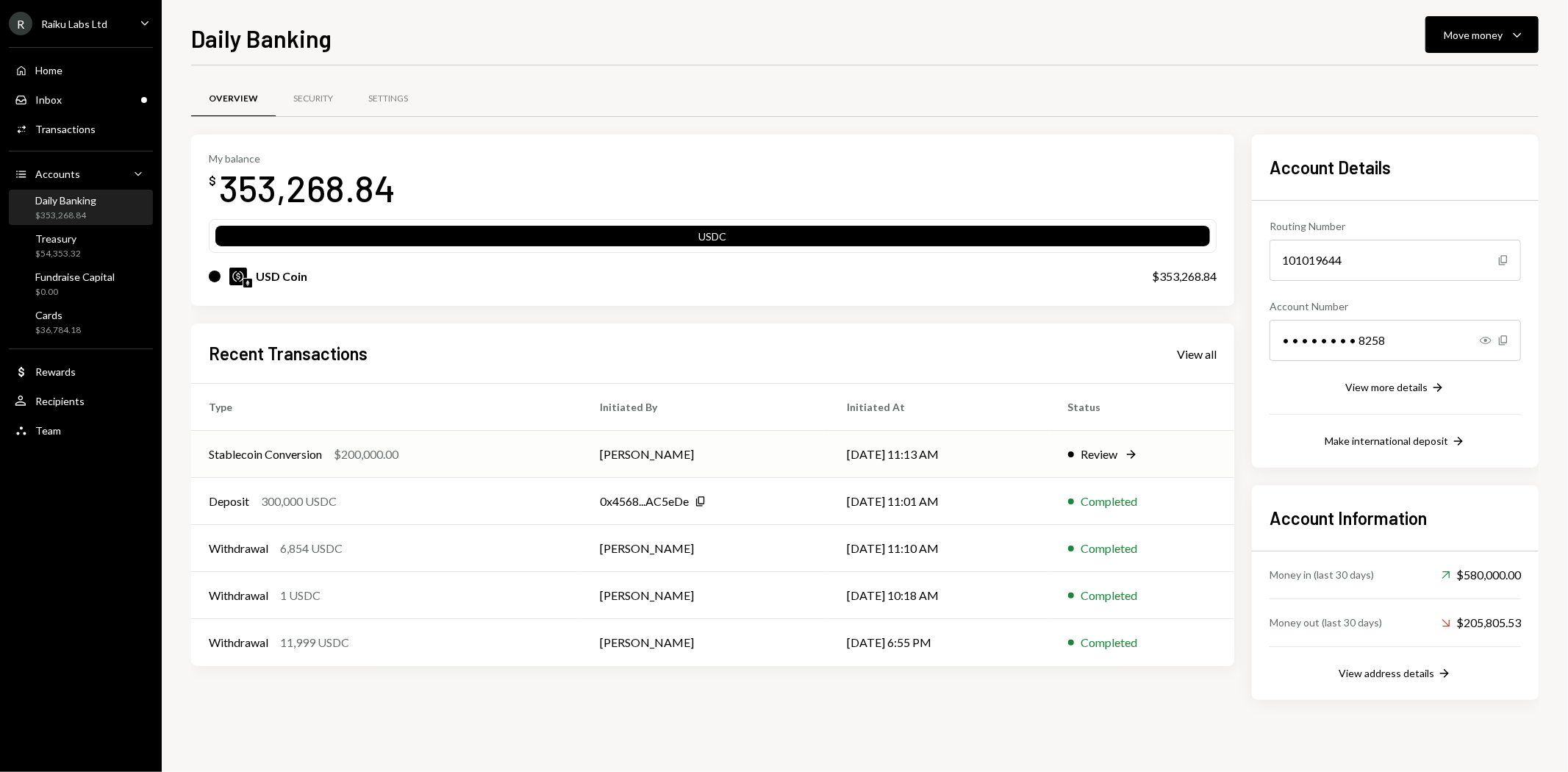
click at [1107, 452] on div "Review" at bounding box center [1100, 454] width 37 height 18
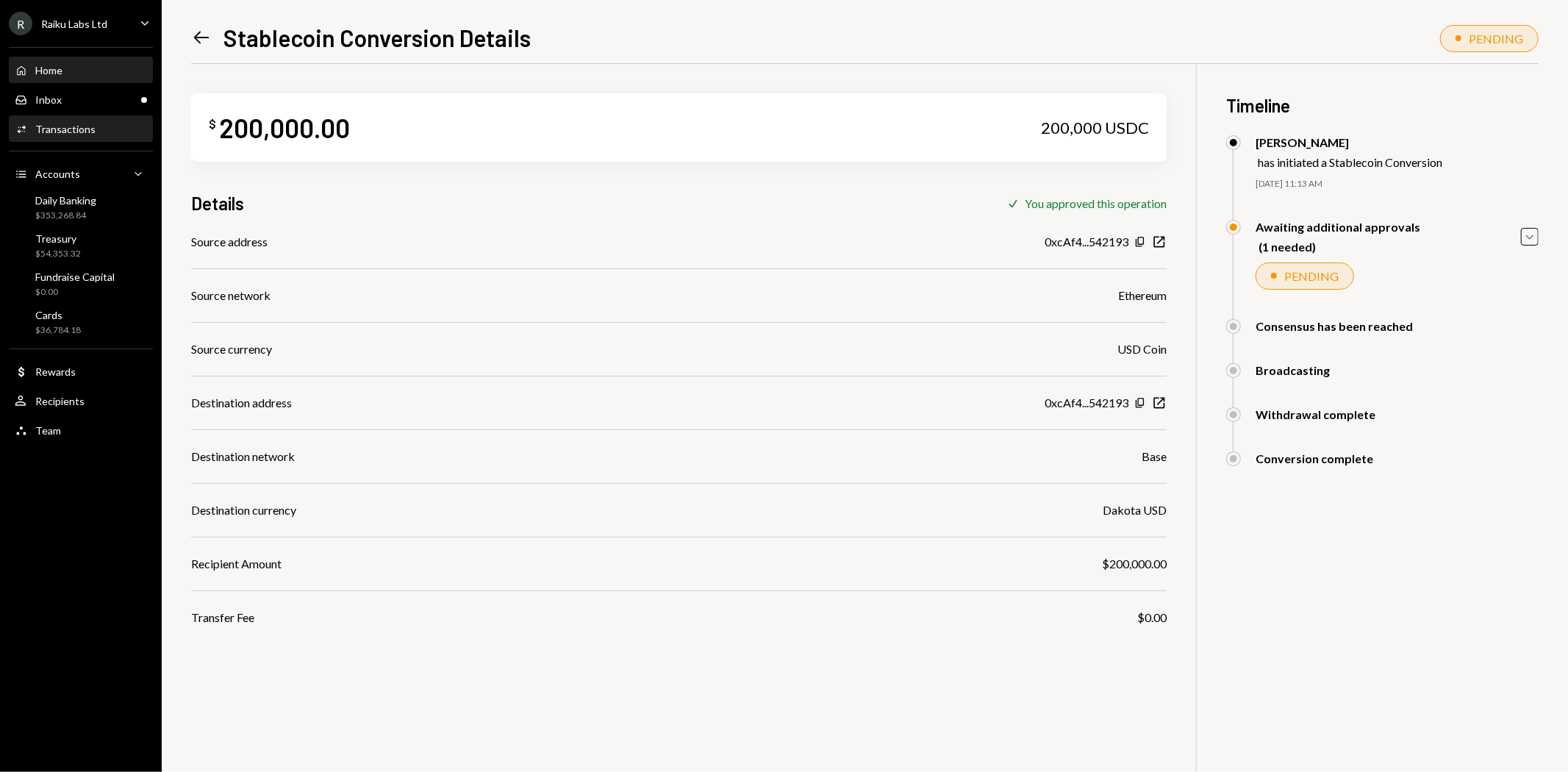
click at [58, 73] on div "Home" at bounding box center [48, 70] width 28 height 13
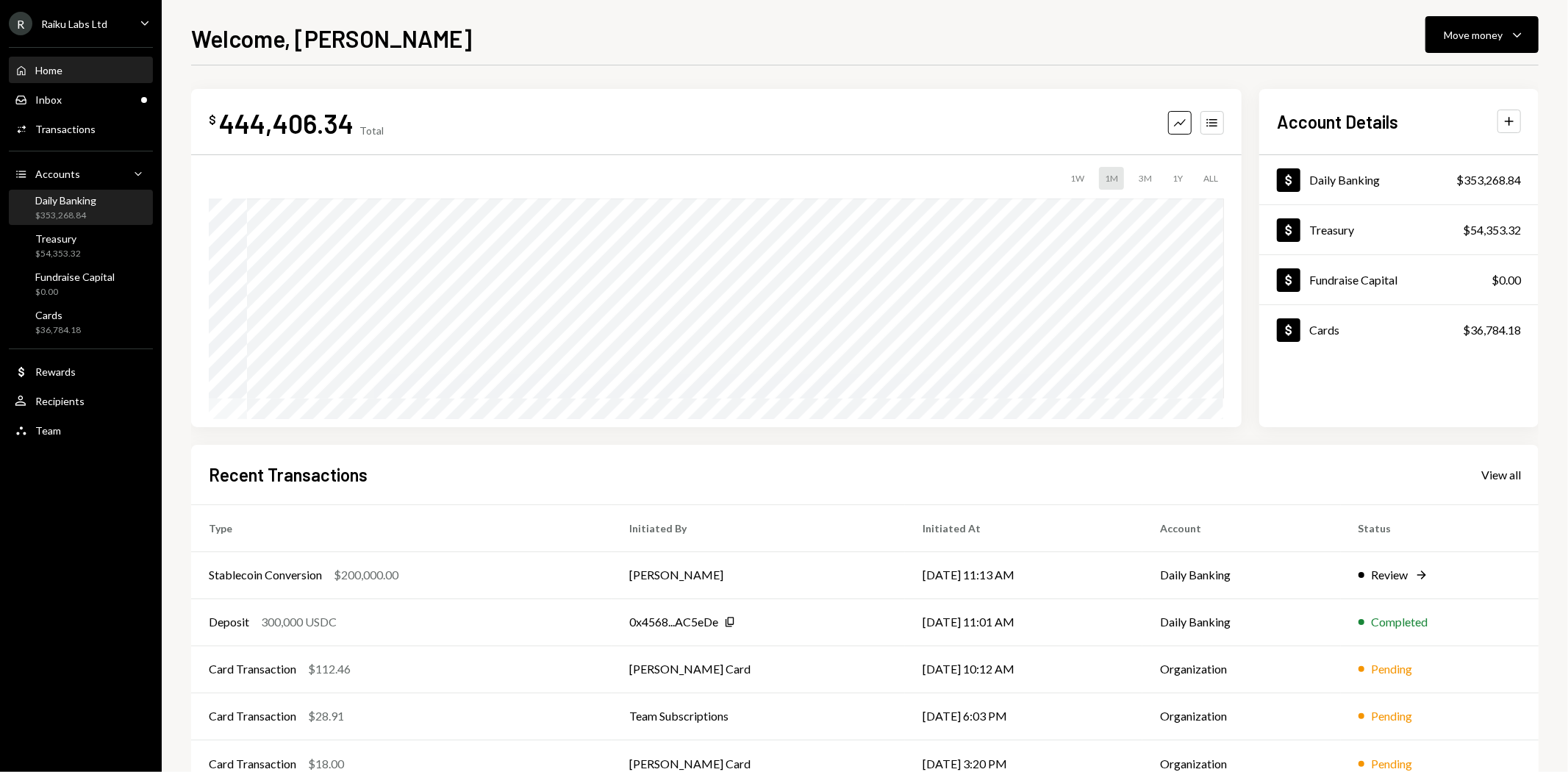
click at [67, 207] on div "Daily Banking $353,268.84" at bounding box center [65, 208] width 61 height 28
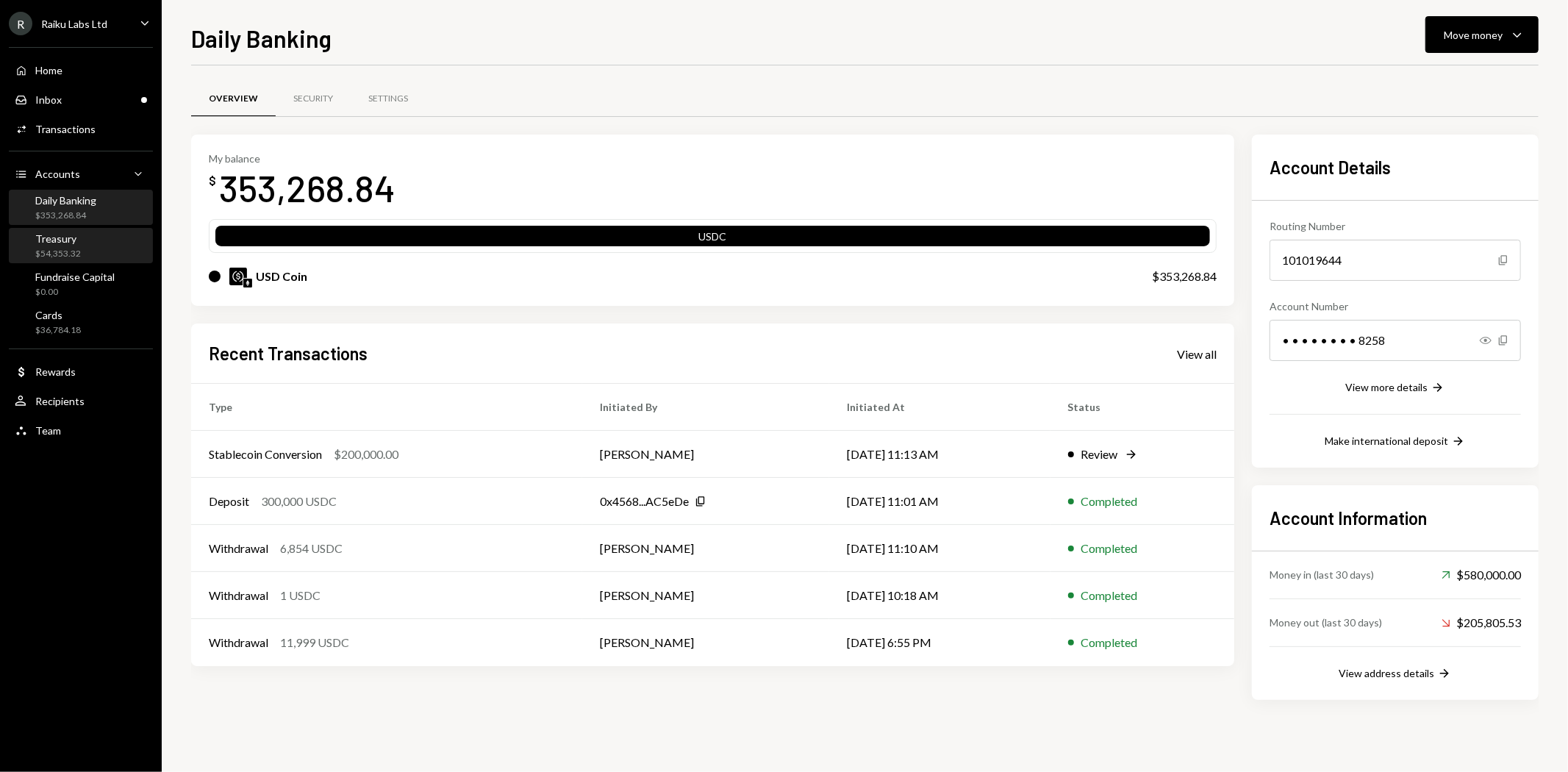
click at [67, 249] on div "$54,353.32" at bounding box center [58, 254] width 46 height 13
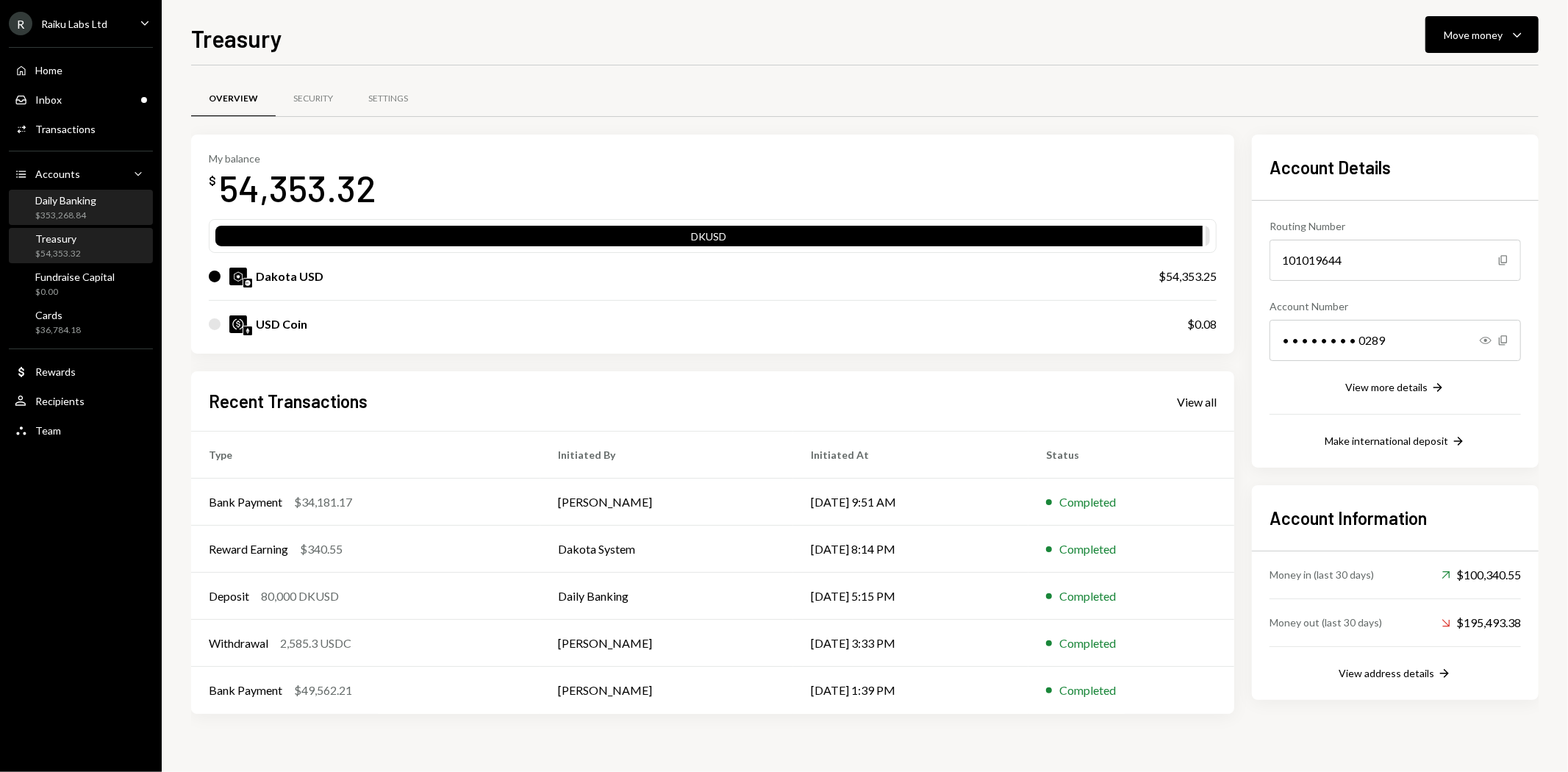
click at [54, 206] on div "Daily Banking" at bounding box center [65, 200] width 61 height 13
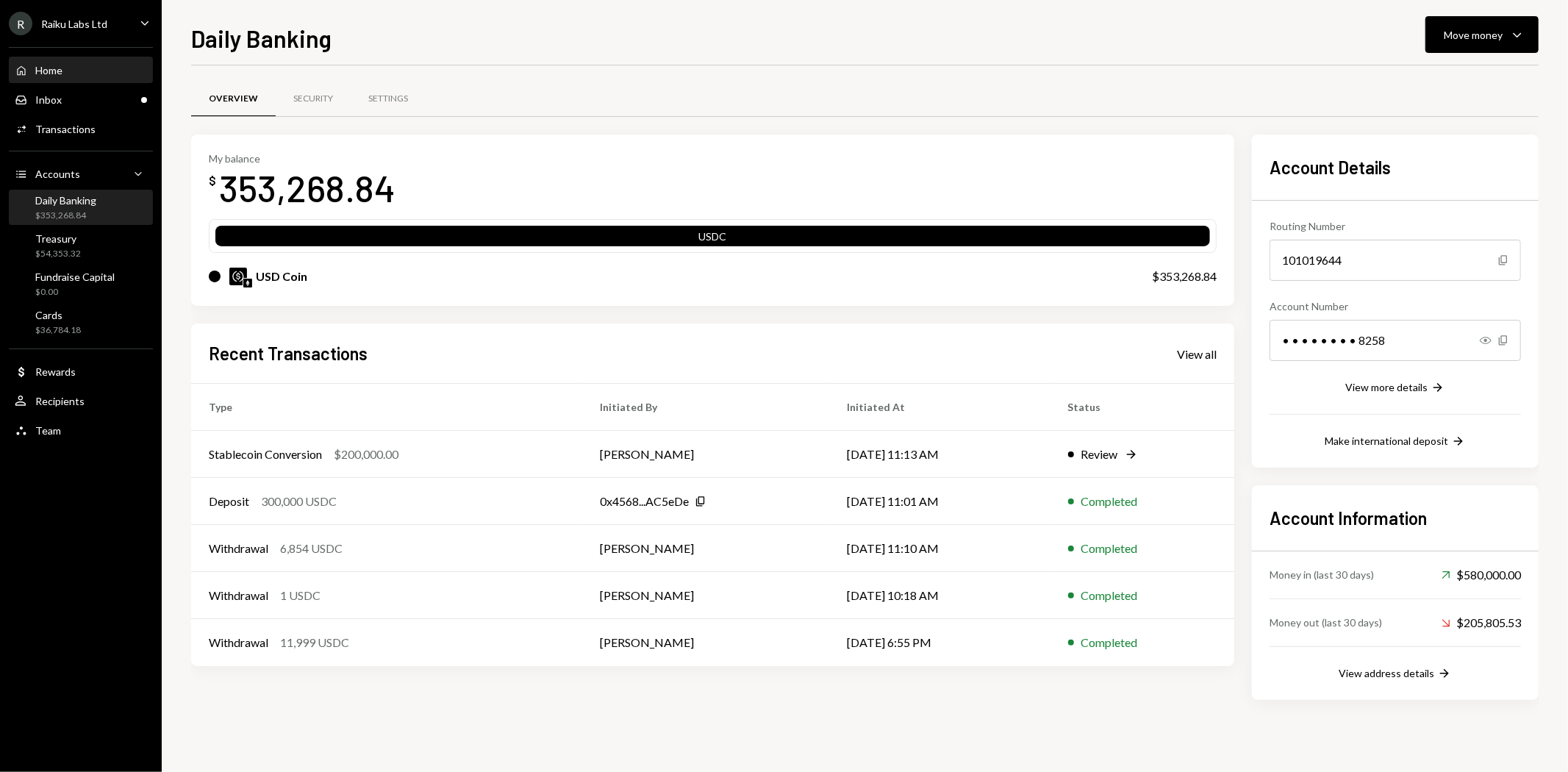
click at [53, 64] on div "Home Home" at bounding box center [38, 71] width 48 height 13
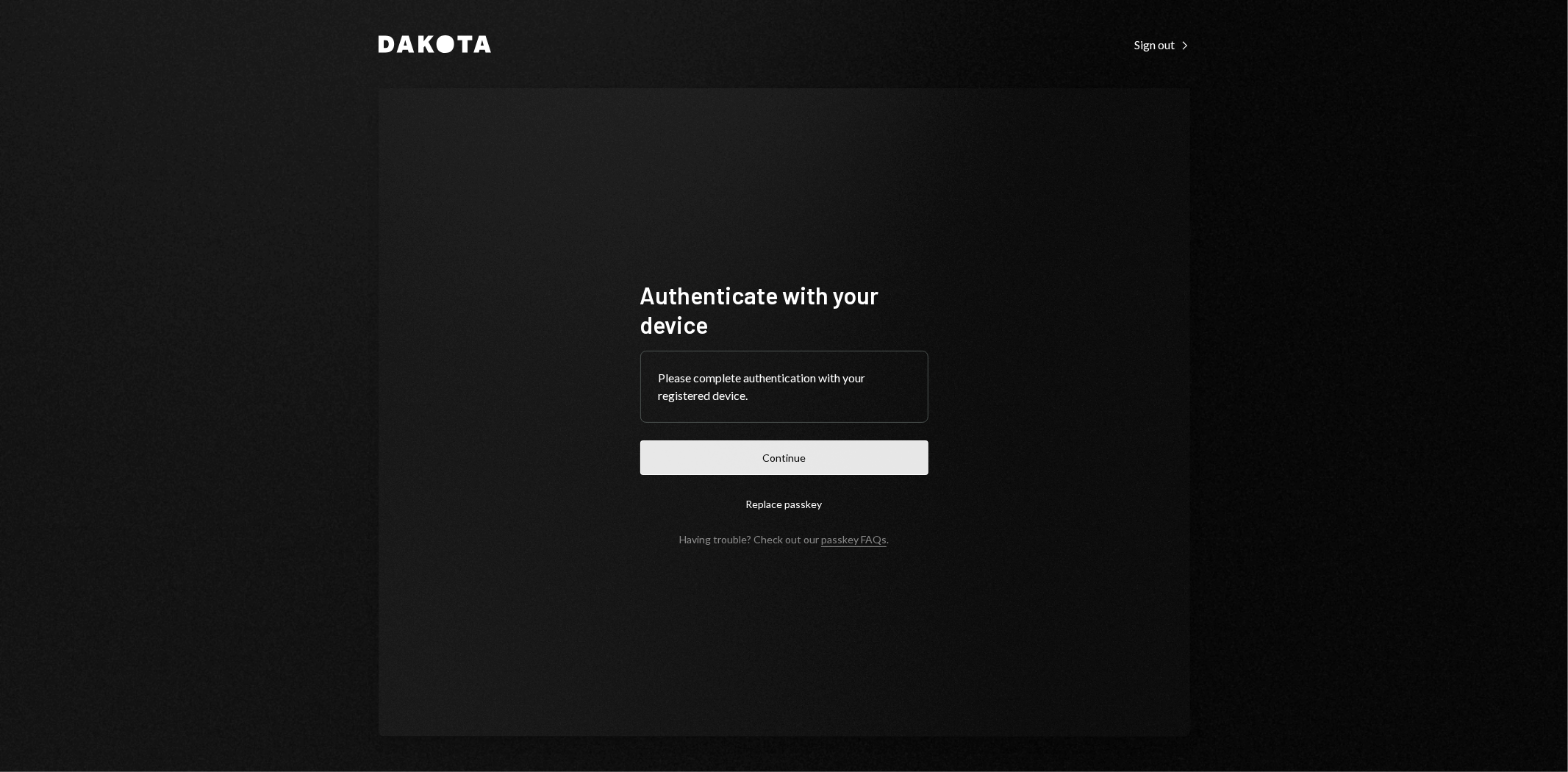
click at [809, 449] on button "Continue" at bounding box center [784, 457] width 288 height 34
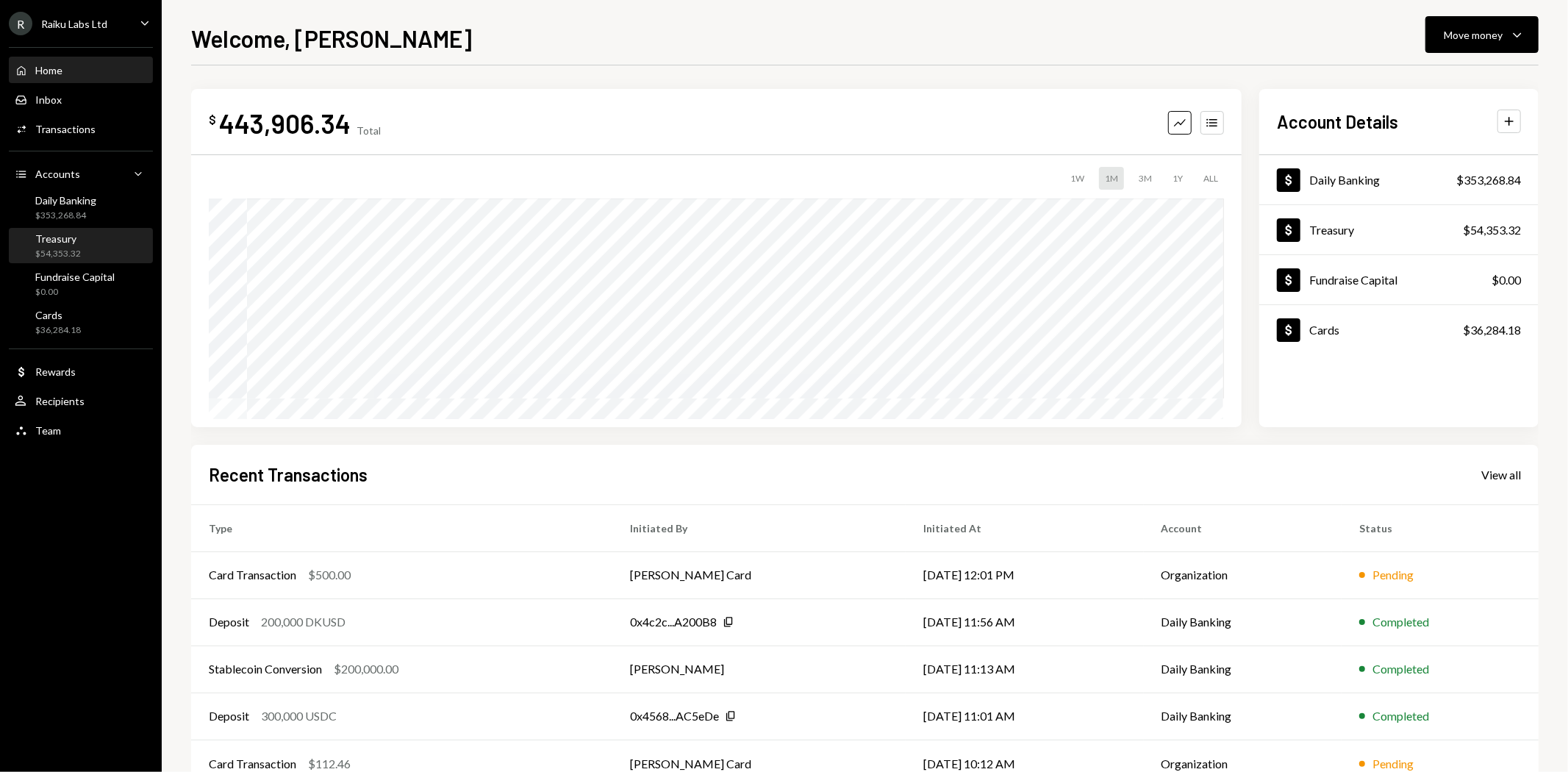
click at [69, 241] on div "Treasury" at bounding box center [58, 238] width 46 height 13
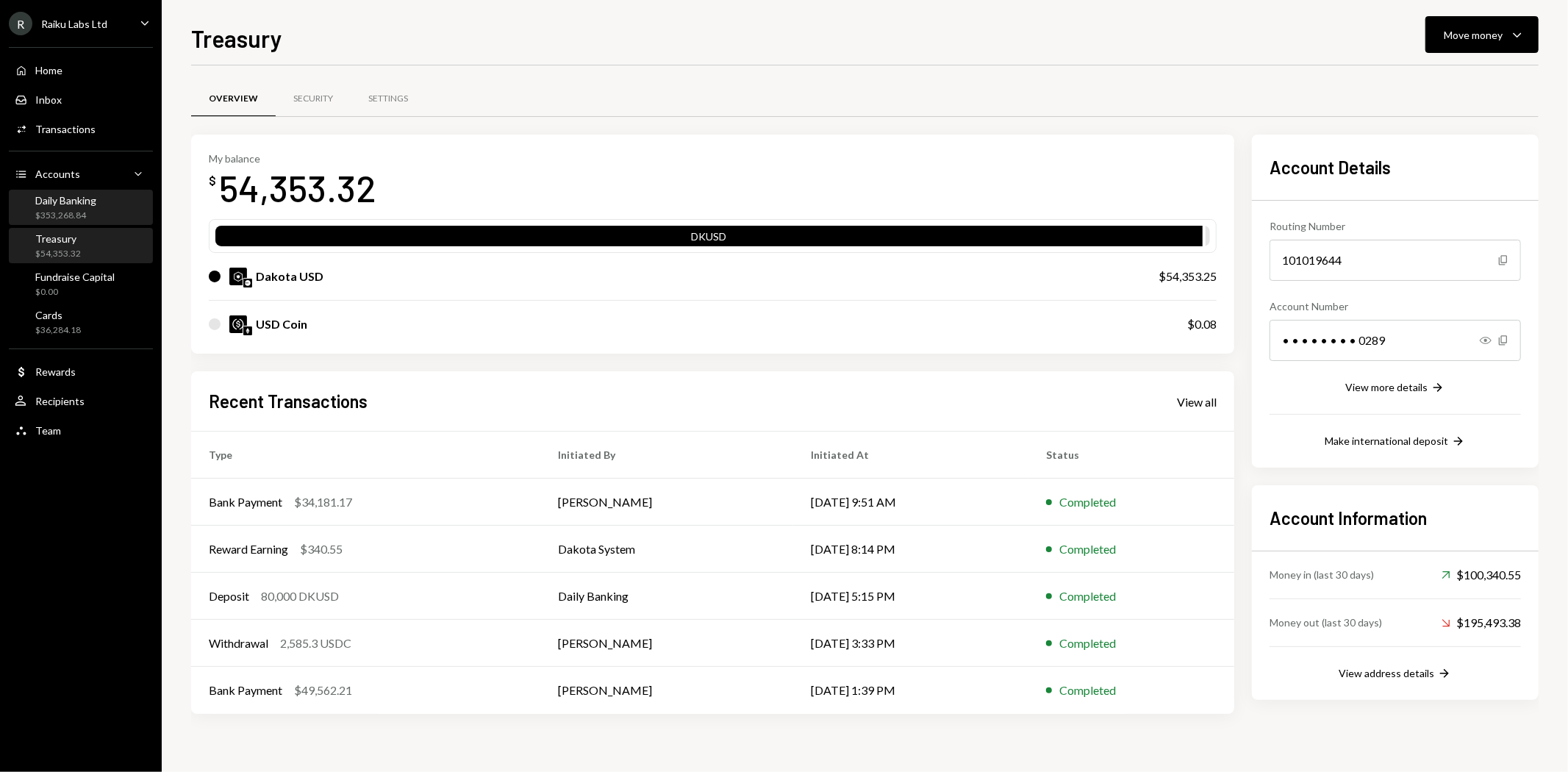
click at [89, 214] on div "$353,268.84" at bounding box center [65, 215] width 61 height 13
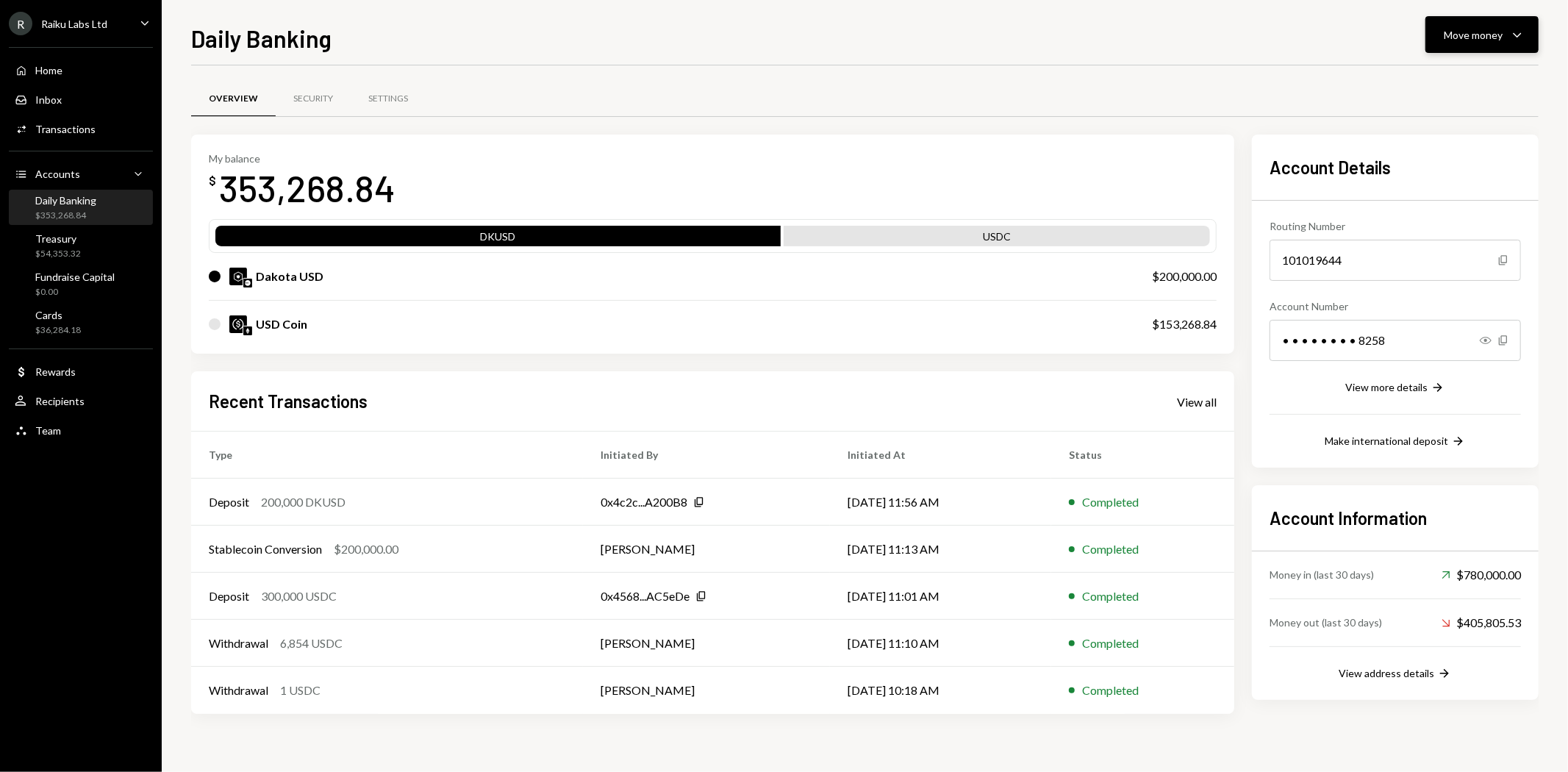
click at [1509, 34] on icon "Caret Down" at bounding box center [1517, 34] width 18 height 18
click at [1455, 115] on div "Transfer" at bounding box center [1471, 112] width 108 height 16
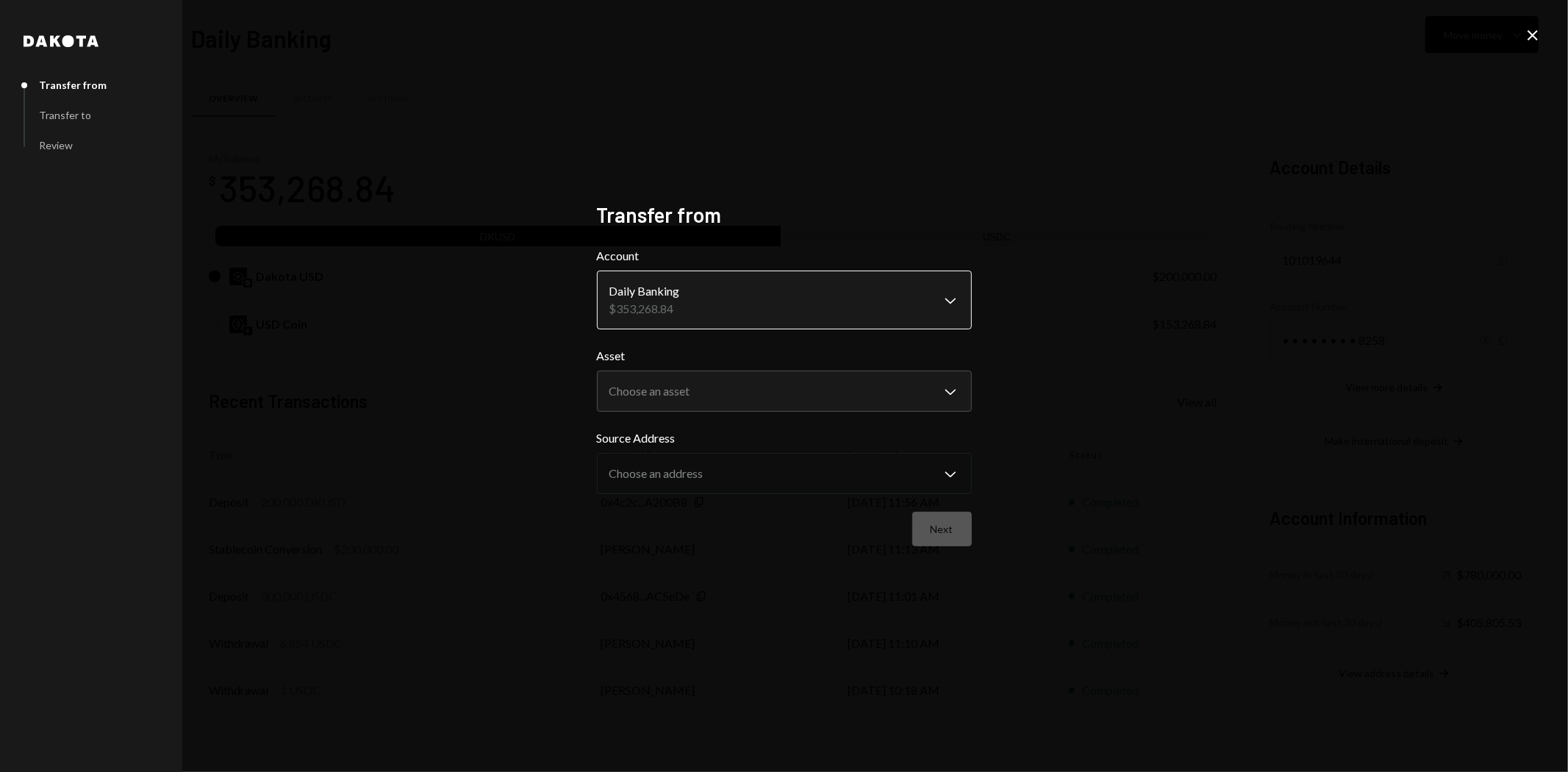
click at [824, 325] on body "R Raiku Labs Ltd Caret Down Home Home Inbox Inbox Activities Transactions Accou…" at bounding box center [784, 386] width 1568 height 772
click at [814, 377] on body "R Raiku Labs Ltd Caret Down Home Home Inbox Inbox Activities Transactions Accou…" at bounding box center [784, 386] width 1568 height 772
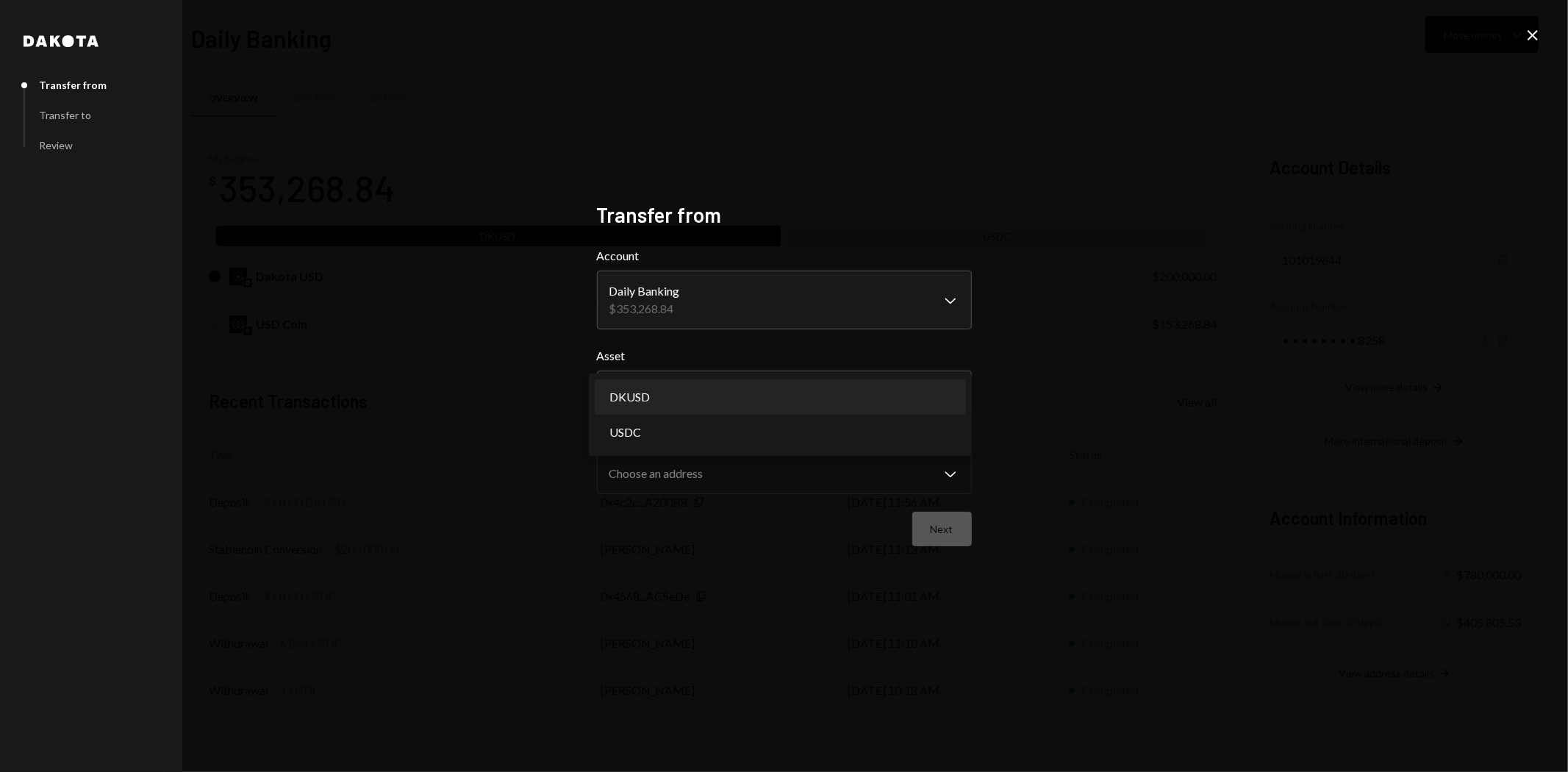
select select "*****"
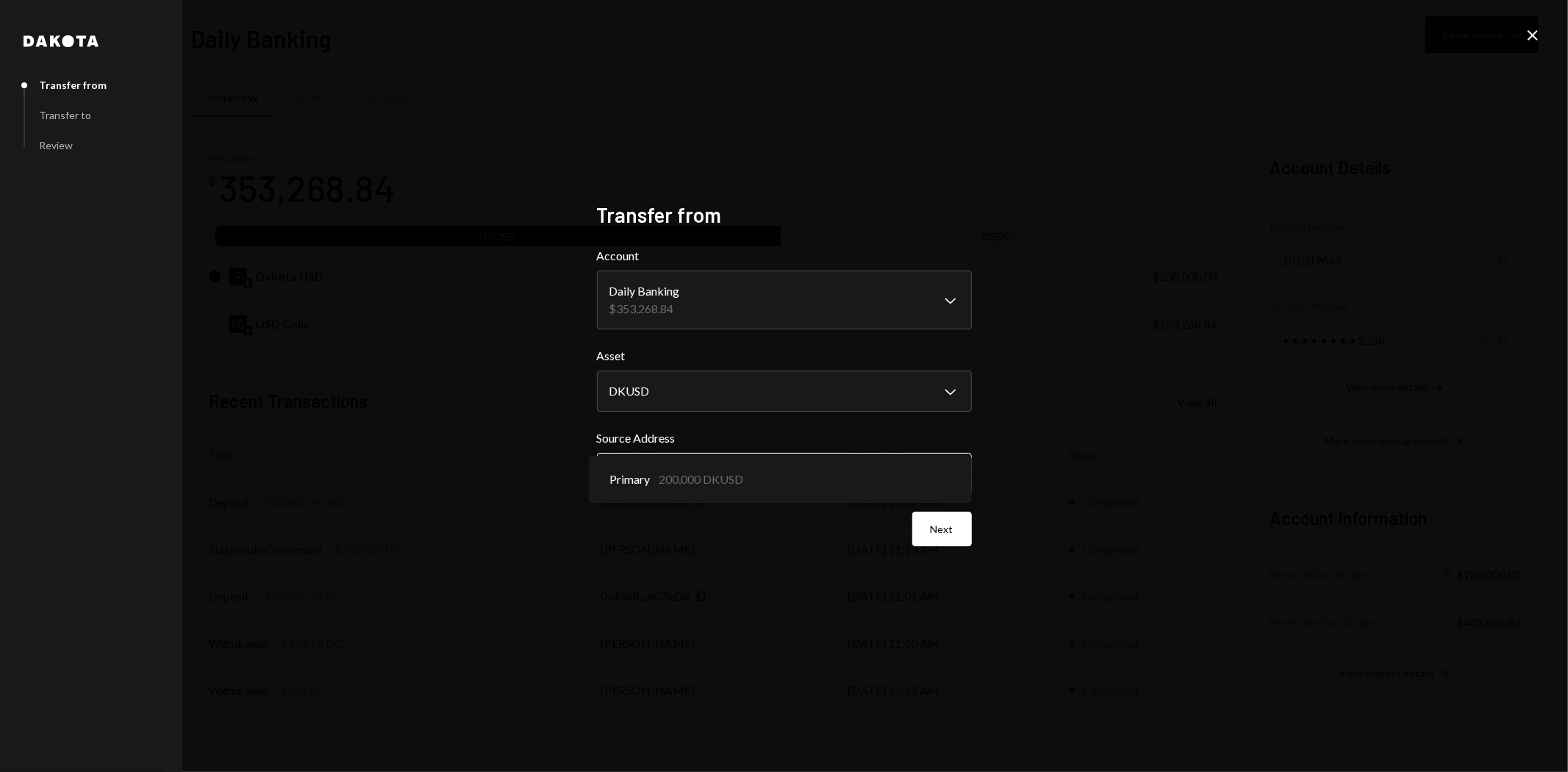
click at [809, 456] on body "R Raiku Labs Ltd Caret Down Home Home Inbox Inbox Activities Transactions Accou…" at bounding box center [784, 386] width 1568 height 772
click at [809, 456] on div "Primary 200,000 DKUSD" at bounding box center [780, 479] width 383 height 47
click at [1027, 412] on div "**********" at bounding box center [784, 386] width 1568 height 772
click at [959, 522] on button "Next" at bounding box center [941, 528] width 59 height 34
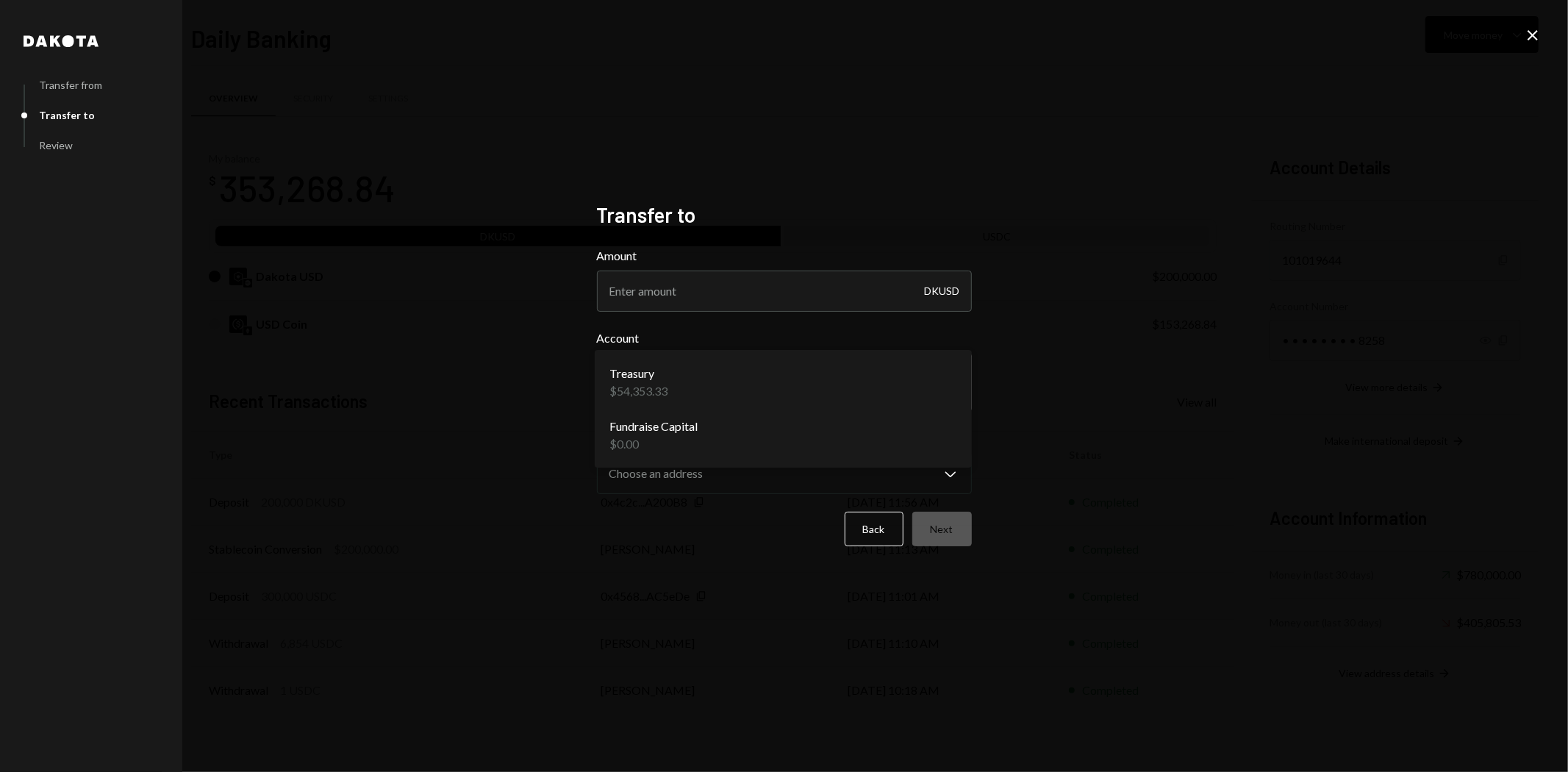
click at [895, 388] on body "R Raiku Labs Ltd Caret Down Home Home Inbox Inbox Activities Transactions Accou…" at bounding box center [784, 386] width 1568 height 772
select select "**********"
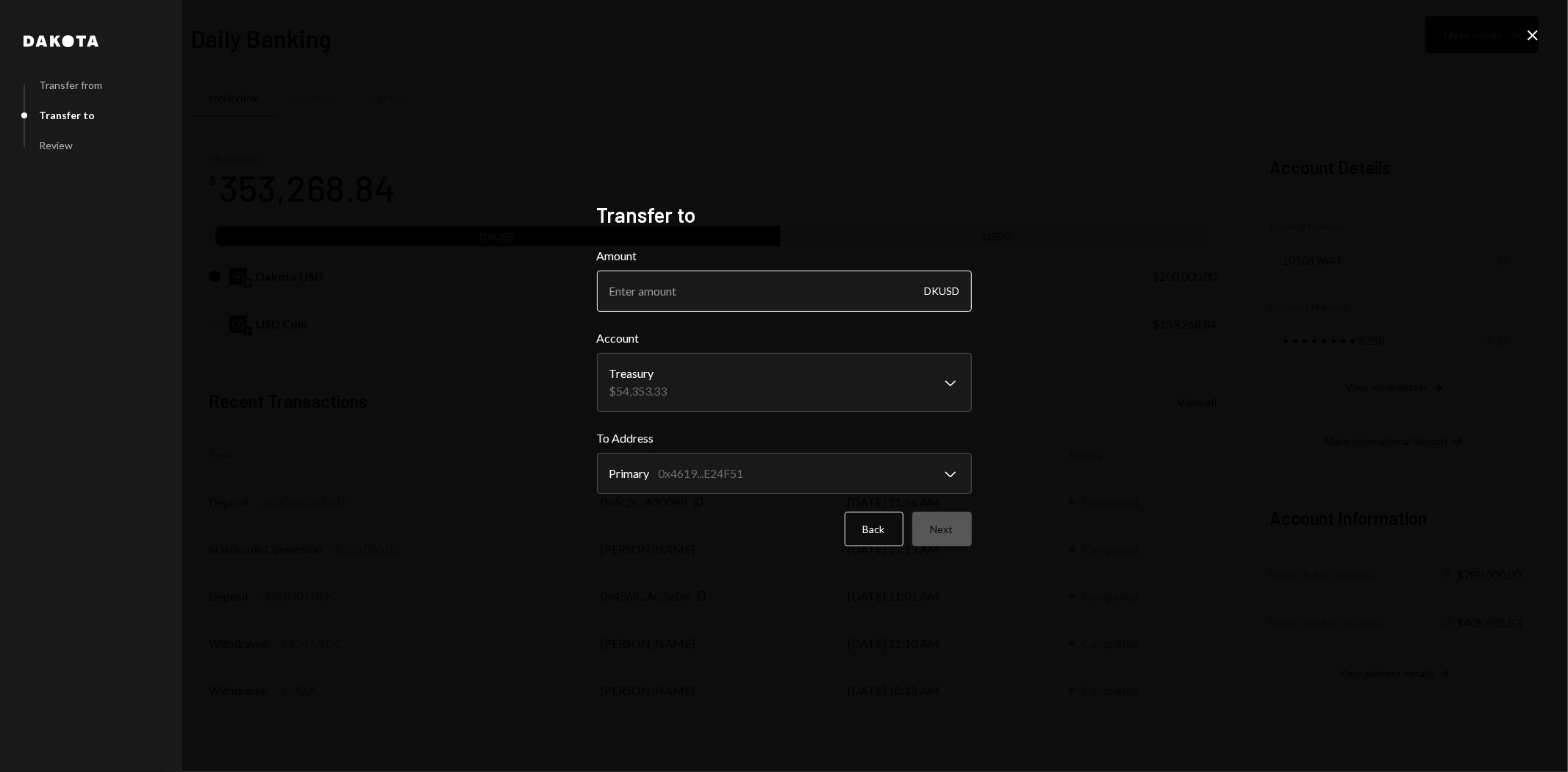
click at [864, 285] on input "Amount" at bounding box center [784, 290] width 375 height 41
type input "200000"
click at [947, 533] on button "Next" at bounding box center [941, 528] width 59 height 34
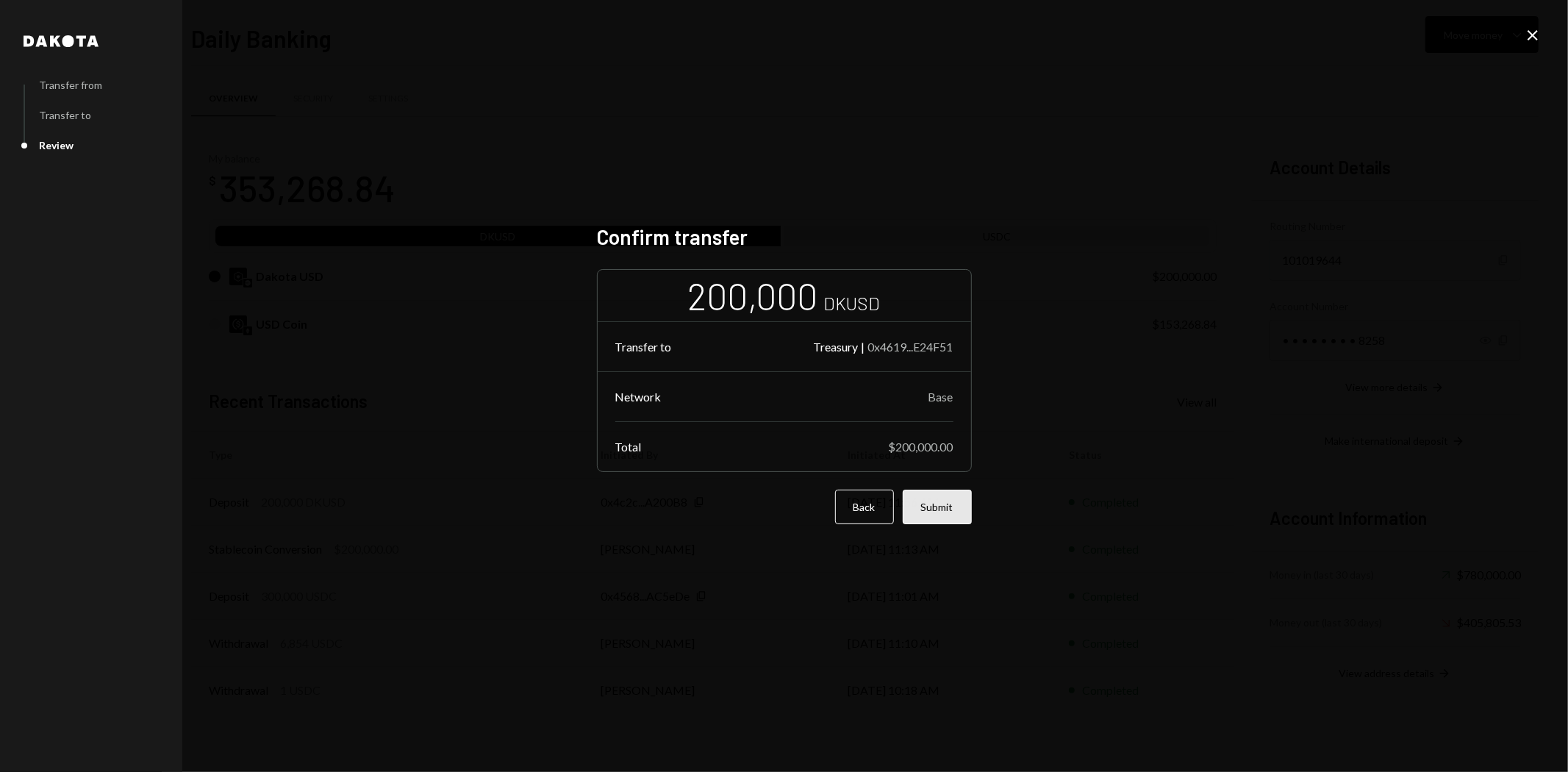
click at [945, 505] on button "Submit" at bounding box center [937, 507] width 69 height 34
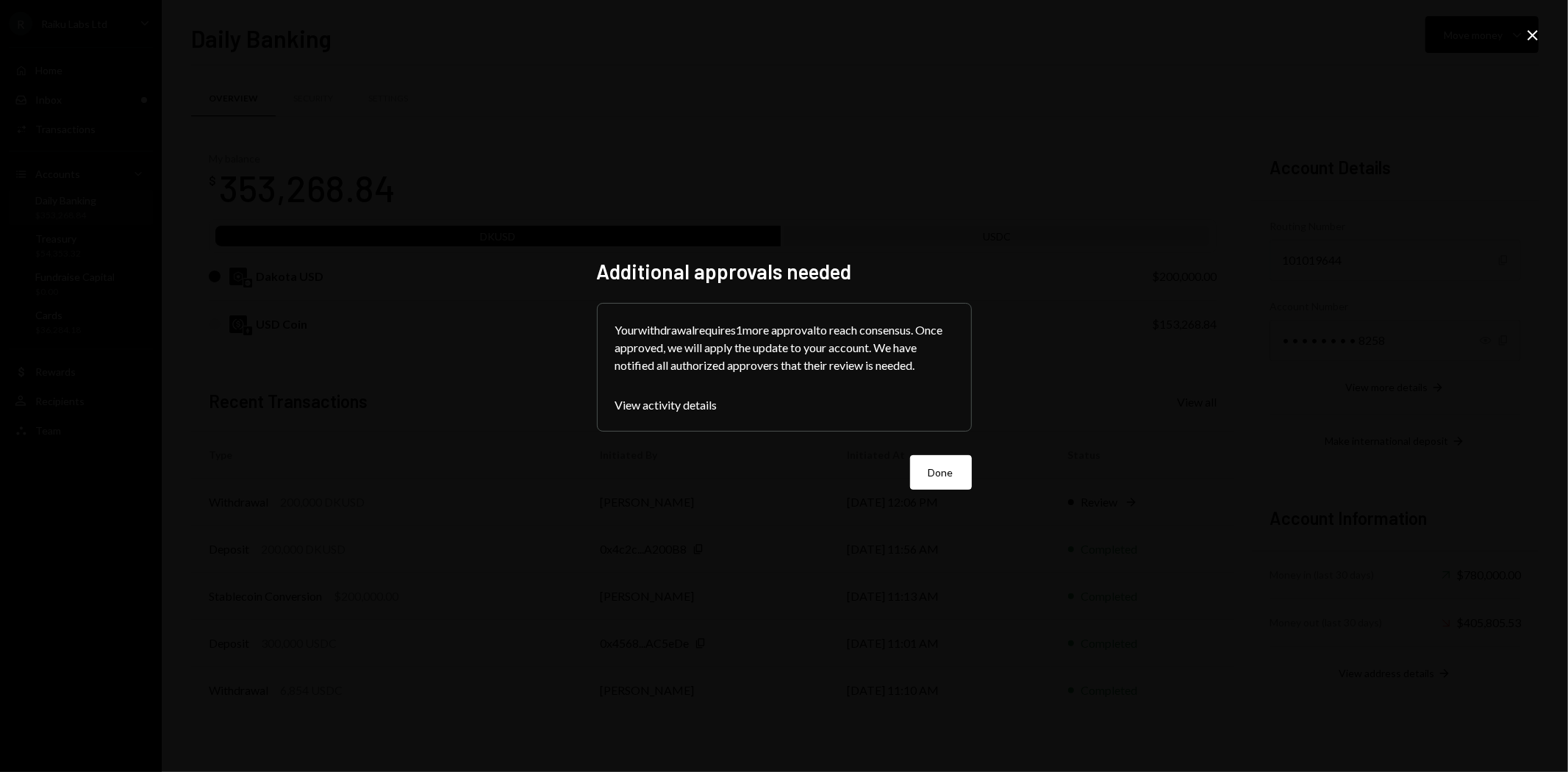
click at [923, 458] on button "Done" at bounding box center [941, 472] width 62 height 34
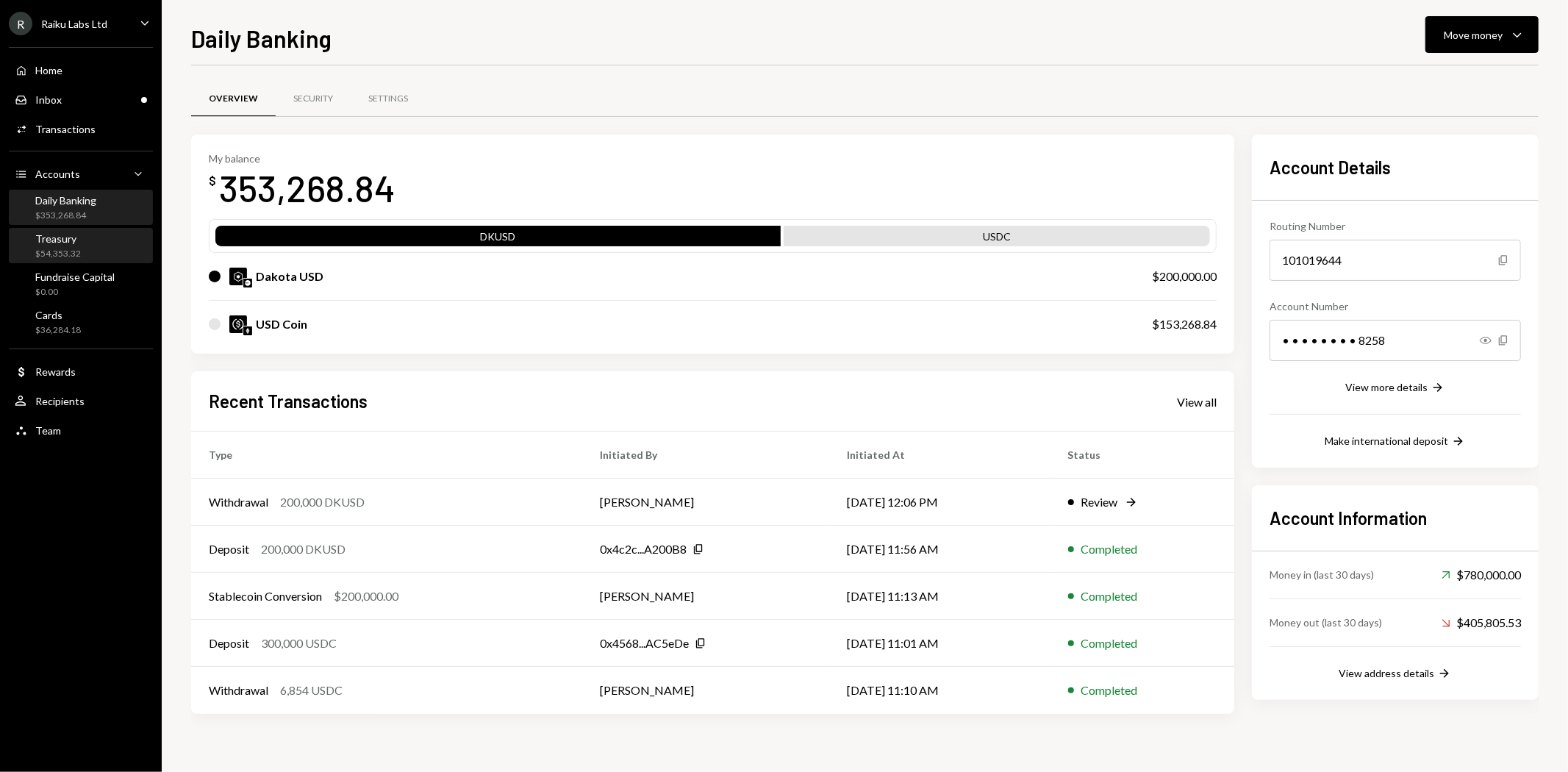
click at [97, 240] on div "Treasury $54,353.32" at bounding box center [81, 245] width 133 height 28
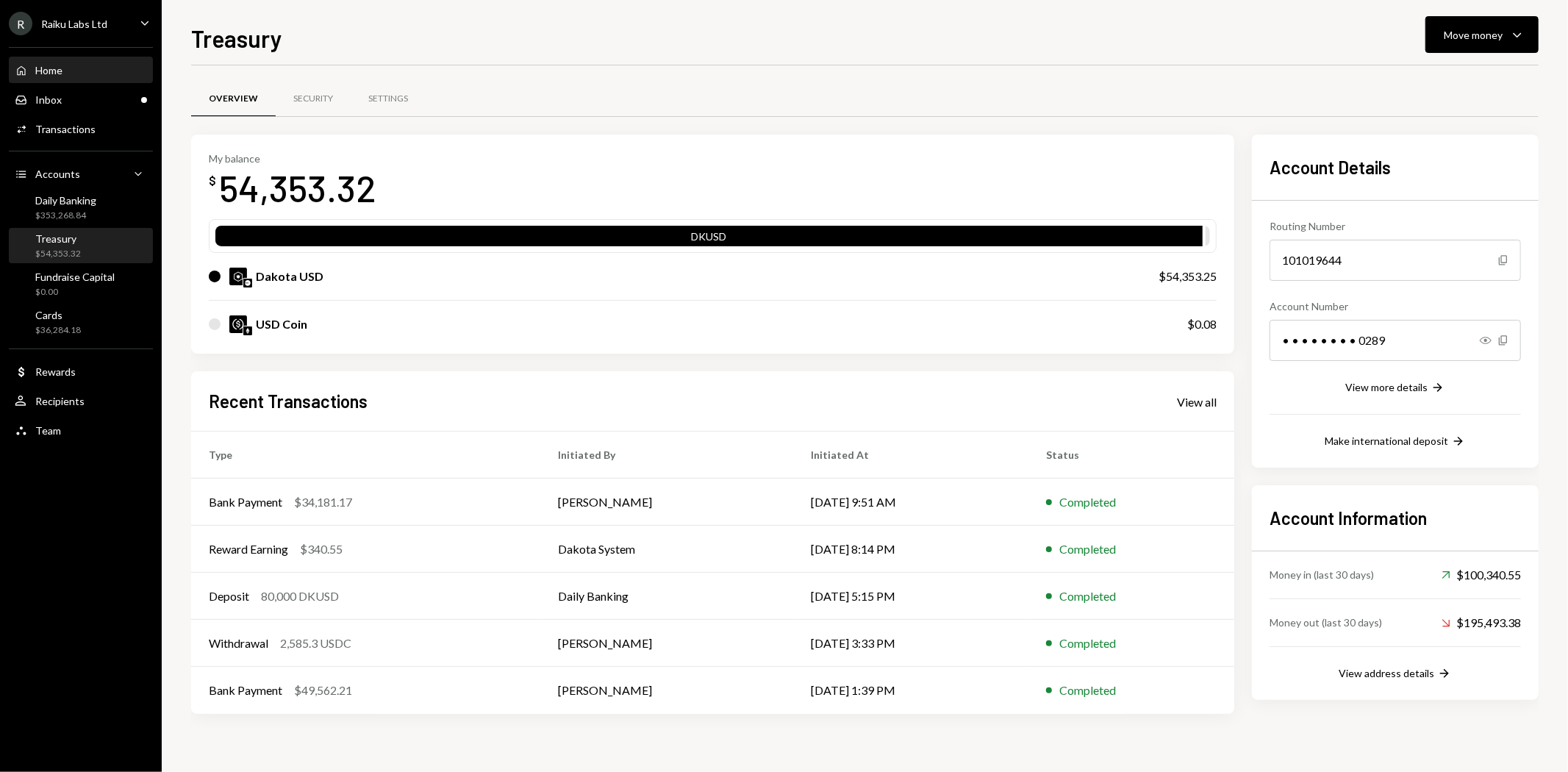
click at [70, 71] on div "Home Home" at bounding box center [81, 71] width 133 height 13
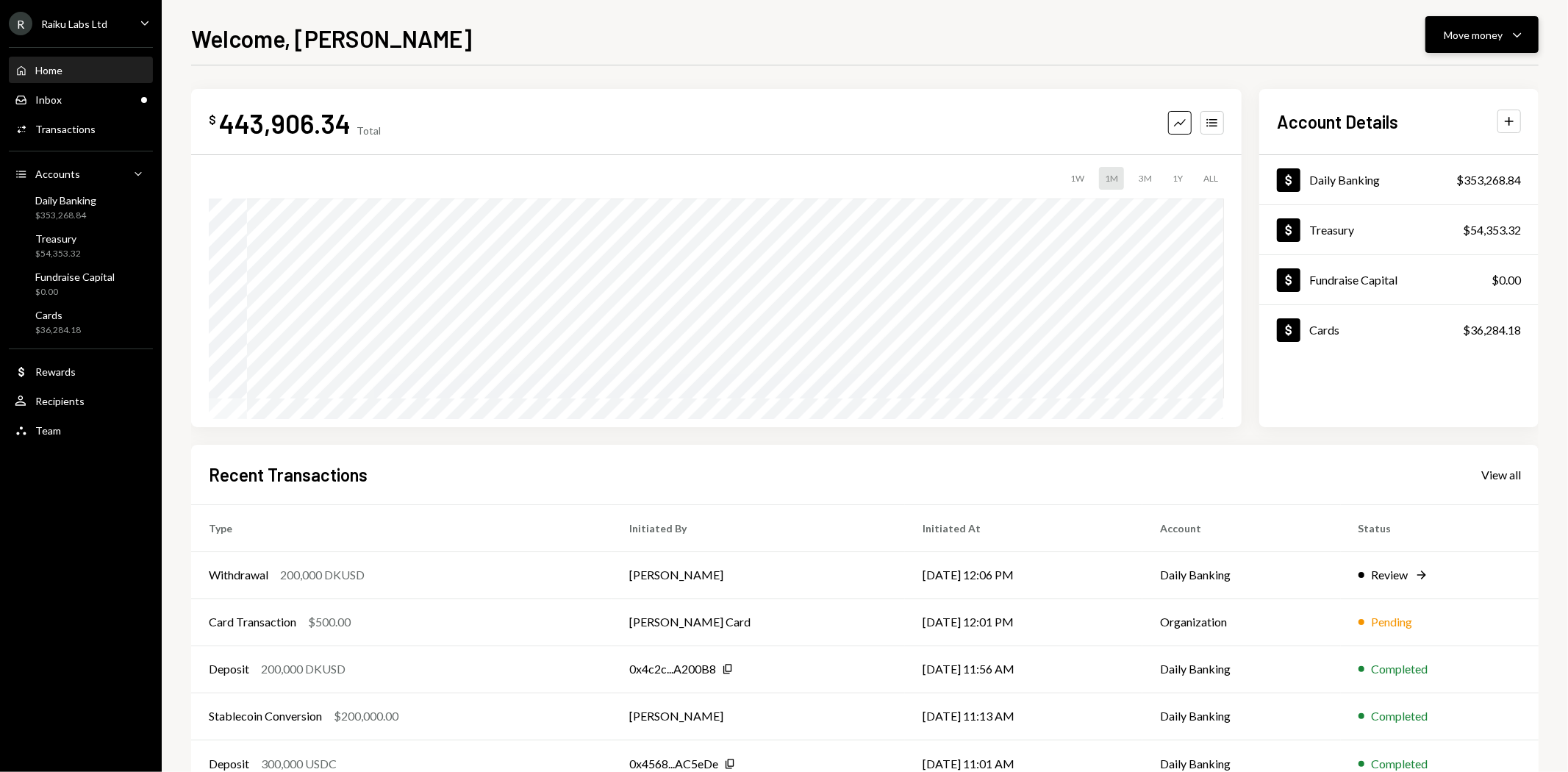
click at [1515, 32] on icon "Caret Down" at bounding box center [1517, 34] width 18 height 18
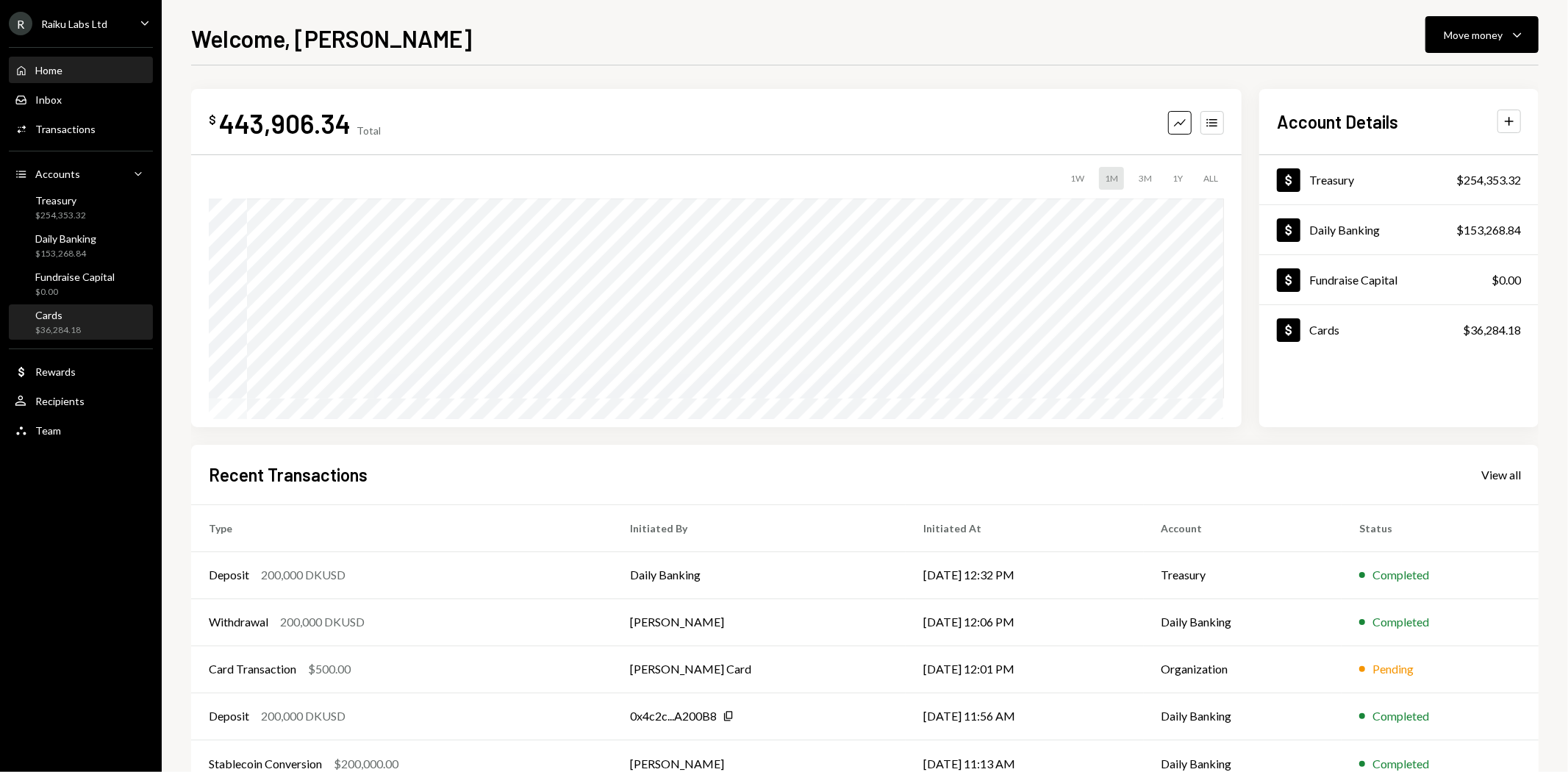
click at [71, 332] on div "$36,284.18" at bounding box center [58, 330] width 46 height 13
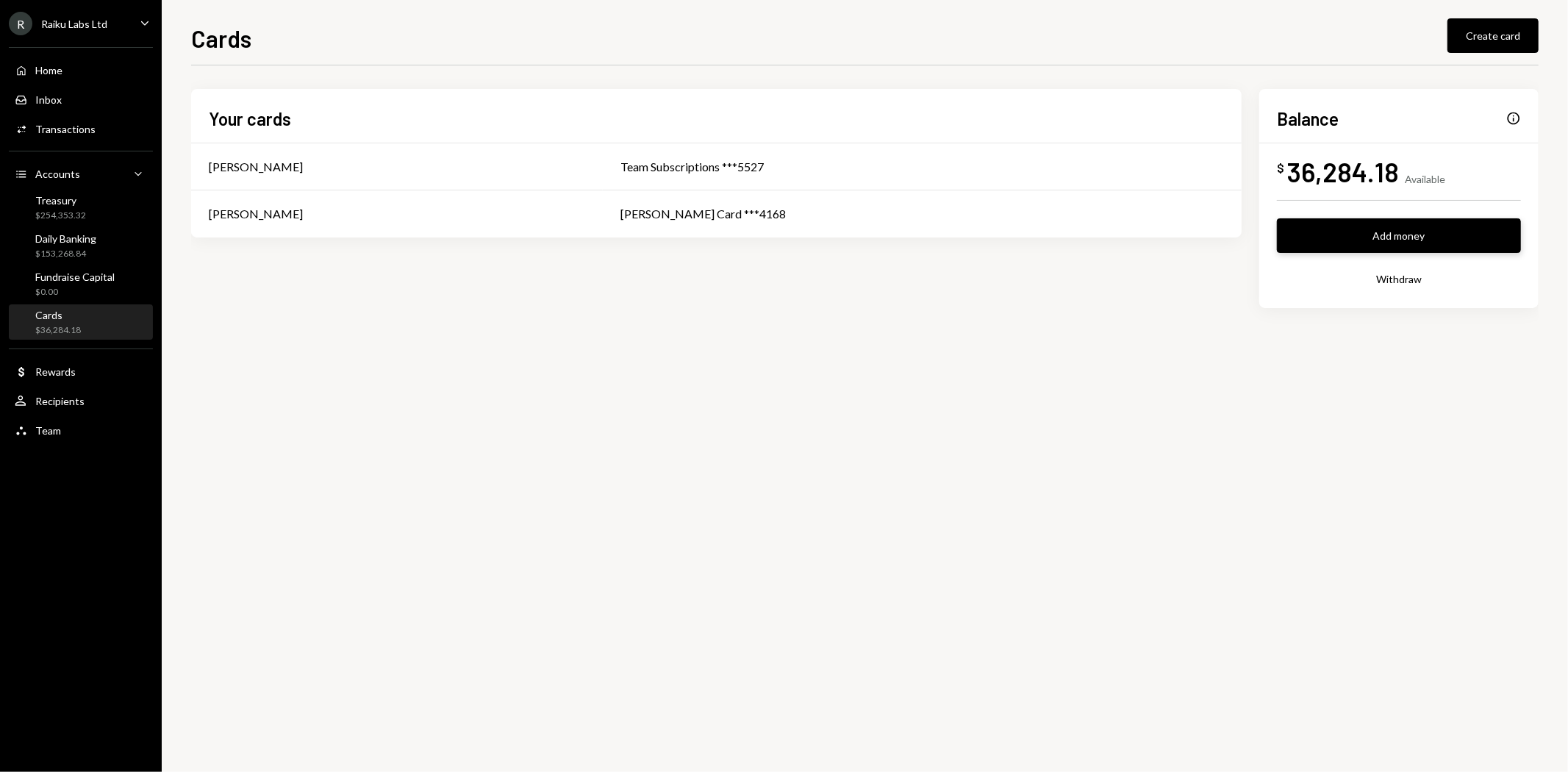
click at [1390, 232] on button "Add money" at bounding box center [1399, 235] width 244 height 34
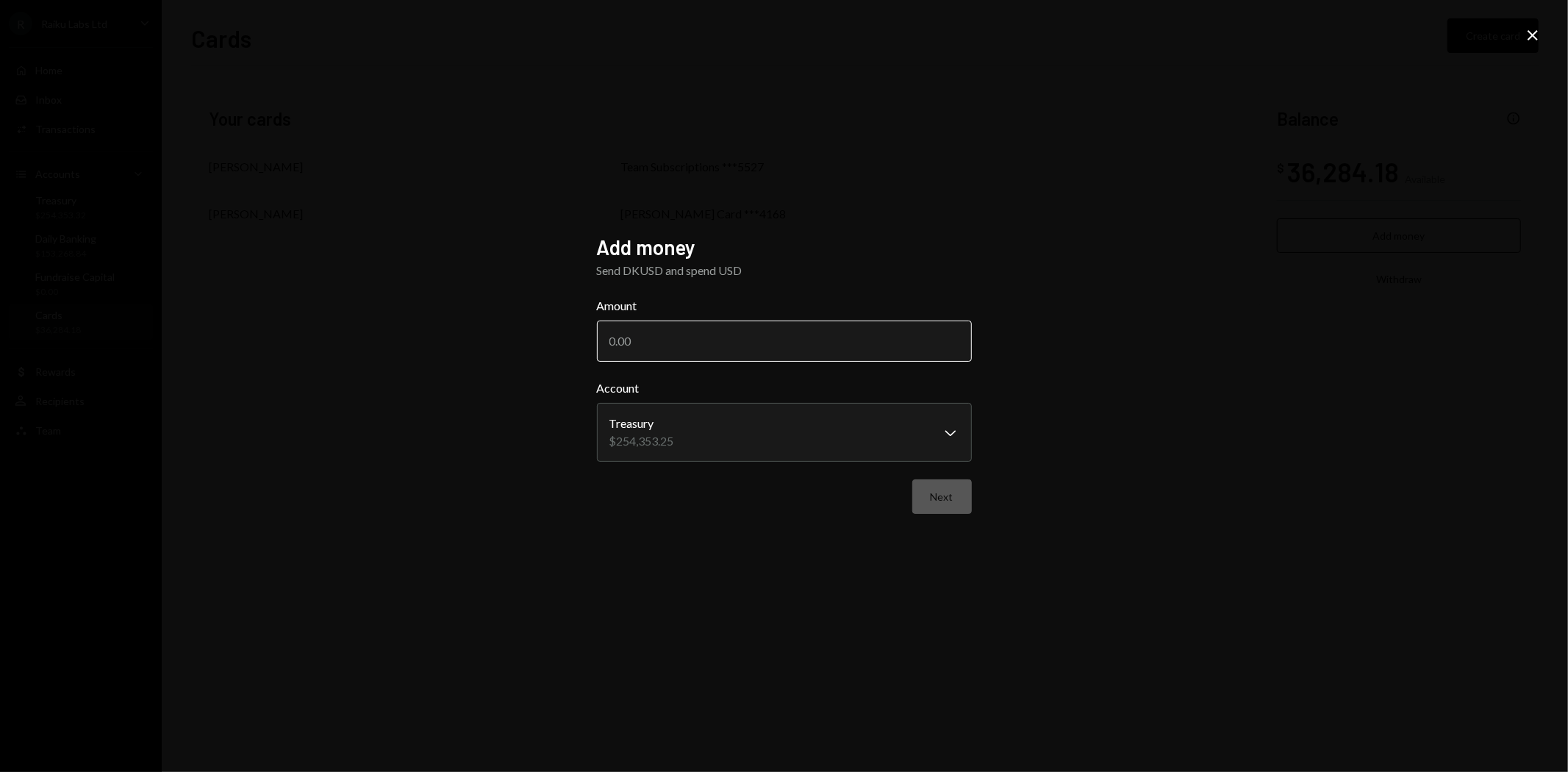
click at [743, 330] on input "Amount" at bounding box center [784, 341] width 375 height 41
type input "20000"
click at [947, 497] on button "Next" at bounding box center [941, 496] width 59 height 34
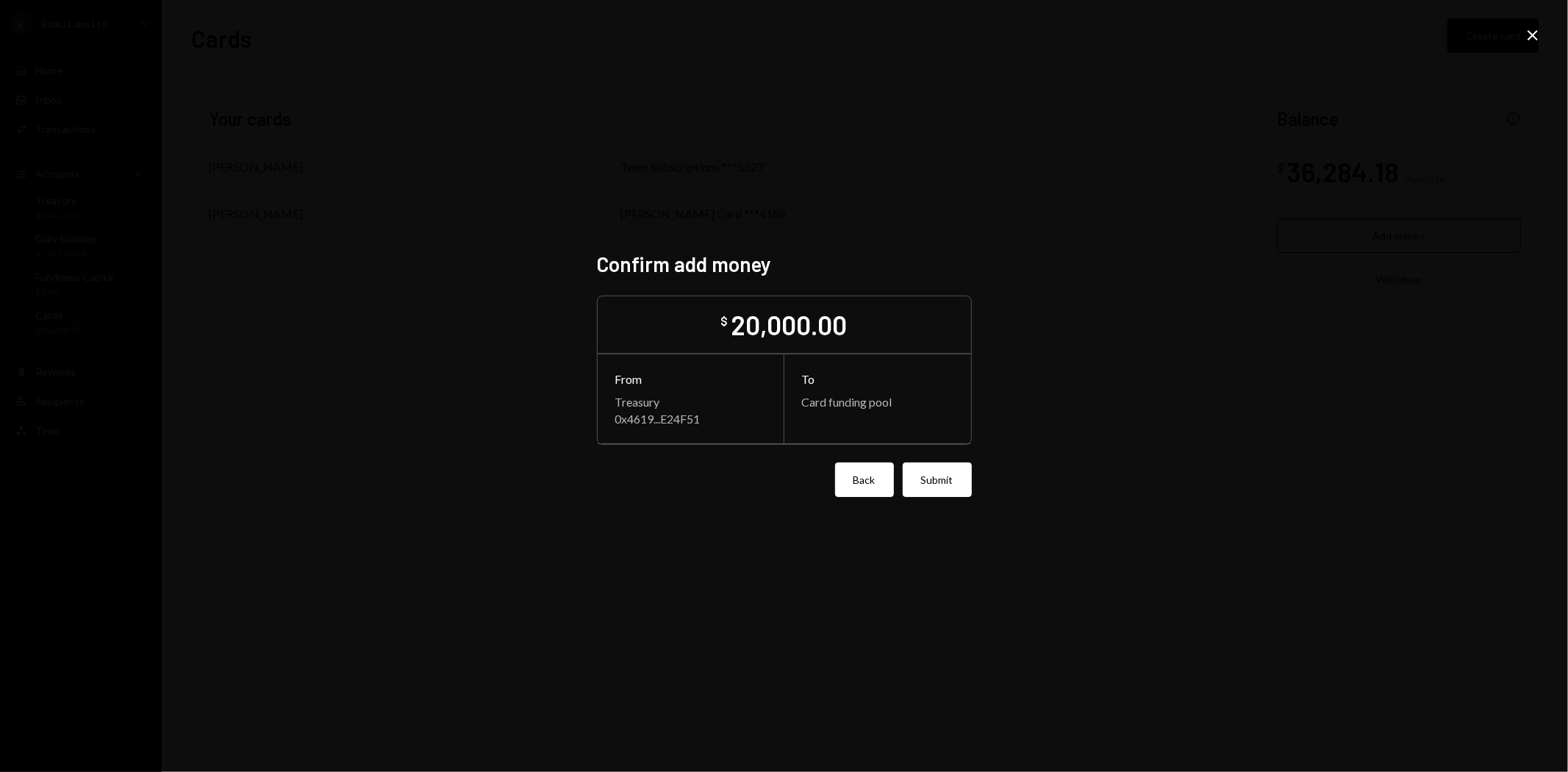
click at [855, 479] on button "Back" at bounding box center [865, 479] width 58 height 34
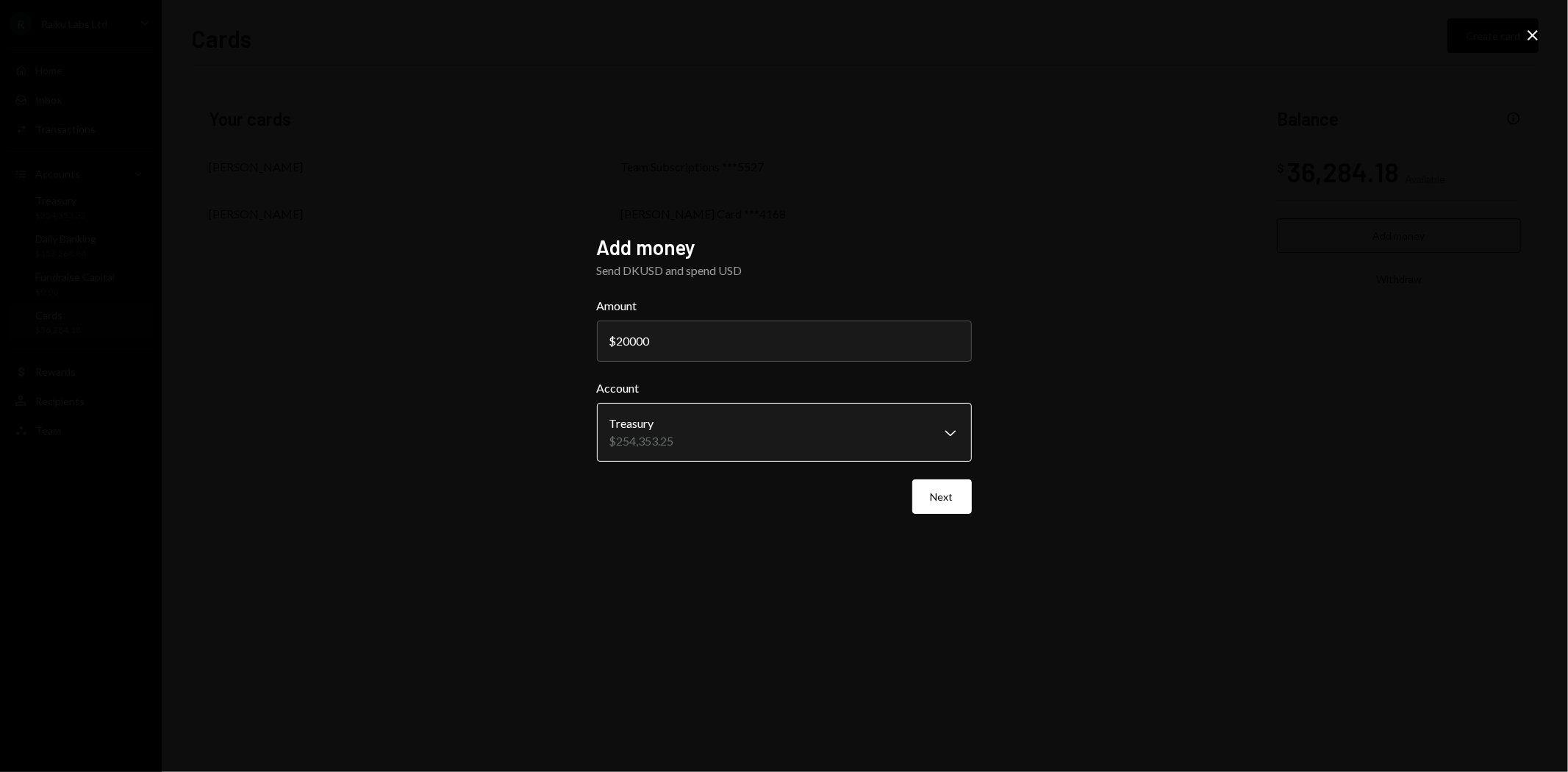
click at [848, 444] on body "**********" at bounding box center [784, 386] width 1568 height 772
click at [940, 493] on button "Next" at bounding box center [941, 496] width 59 height 34
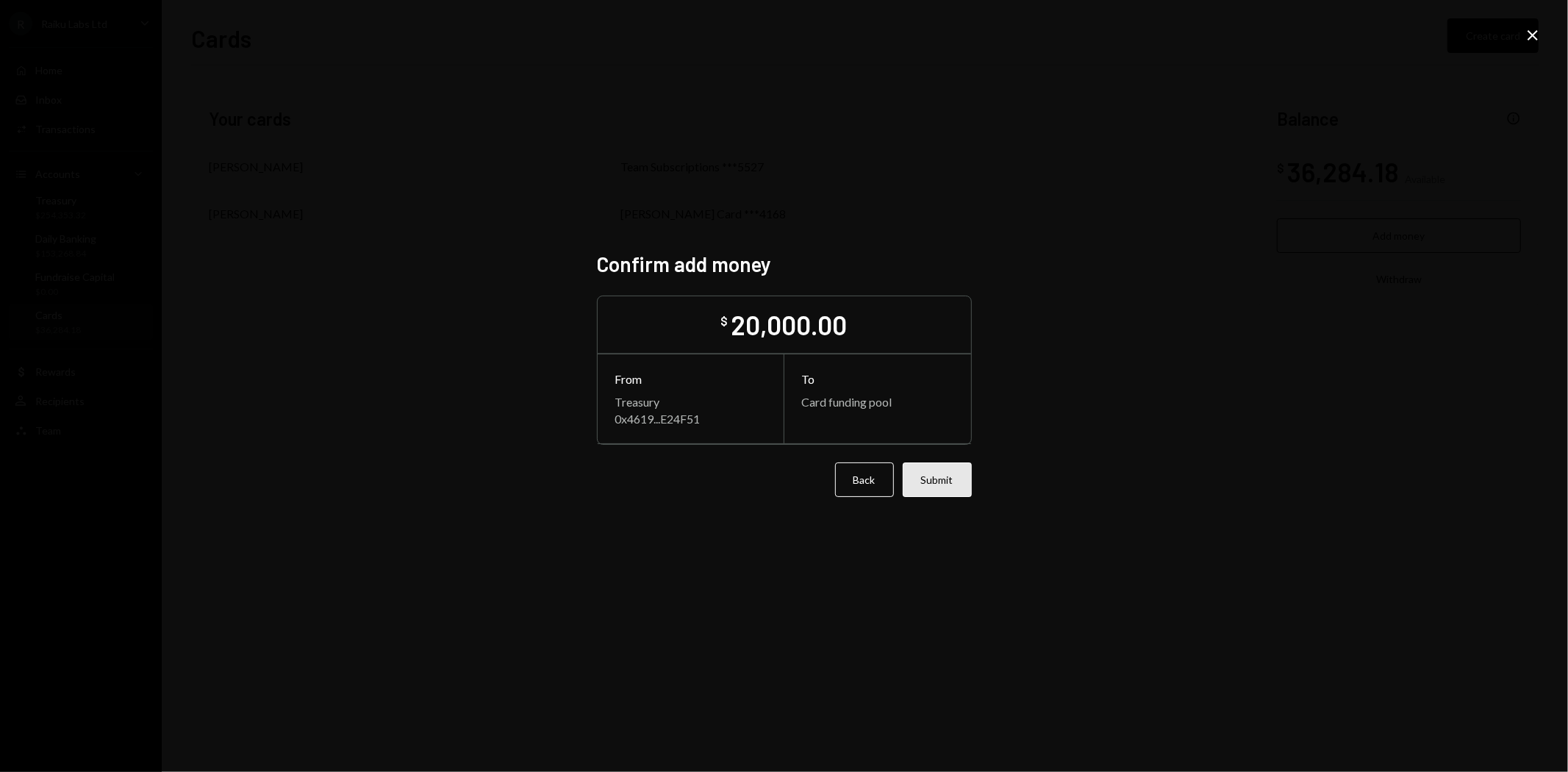
click at [945, 486] on button "Submit" at bounding box center [937, 479] width 69 height 34
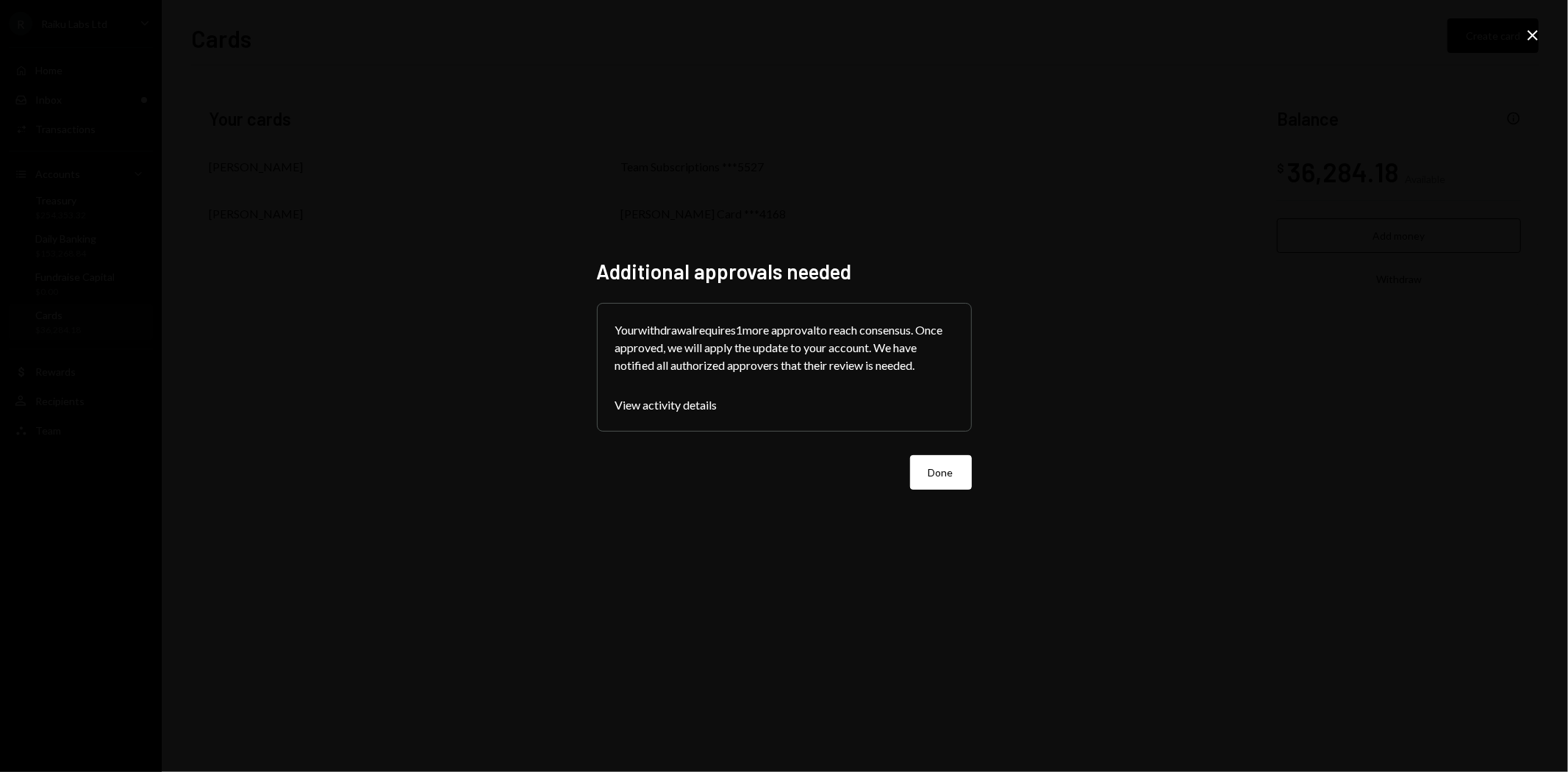
click at [930, 471] on button "Done" at bounding box center [941, 472] width 62 height 34
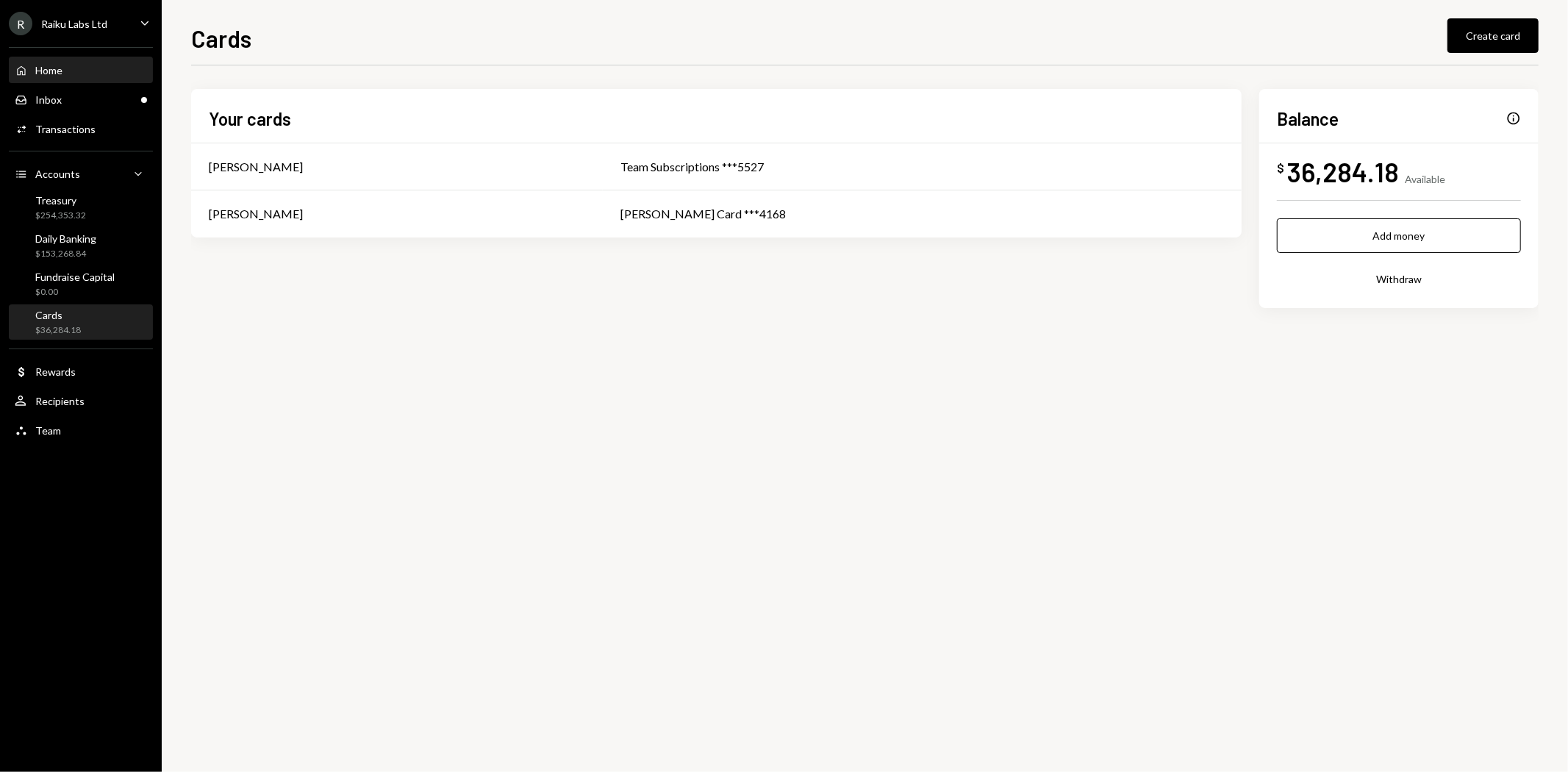
click at [57, 71] on div "Home" at bounding box center [48, 70] width 28 height 13
